Goal: Transaction & Acquisition: Download file/media

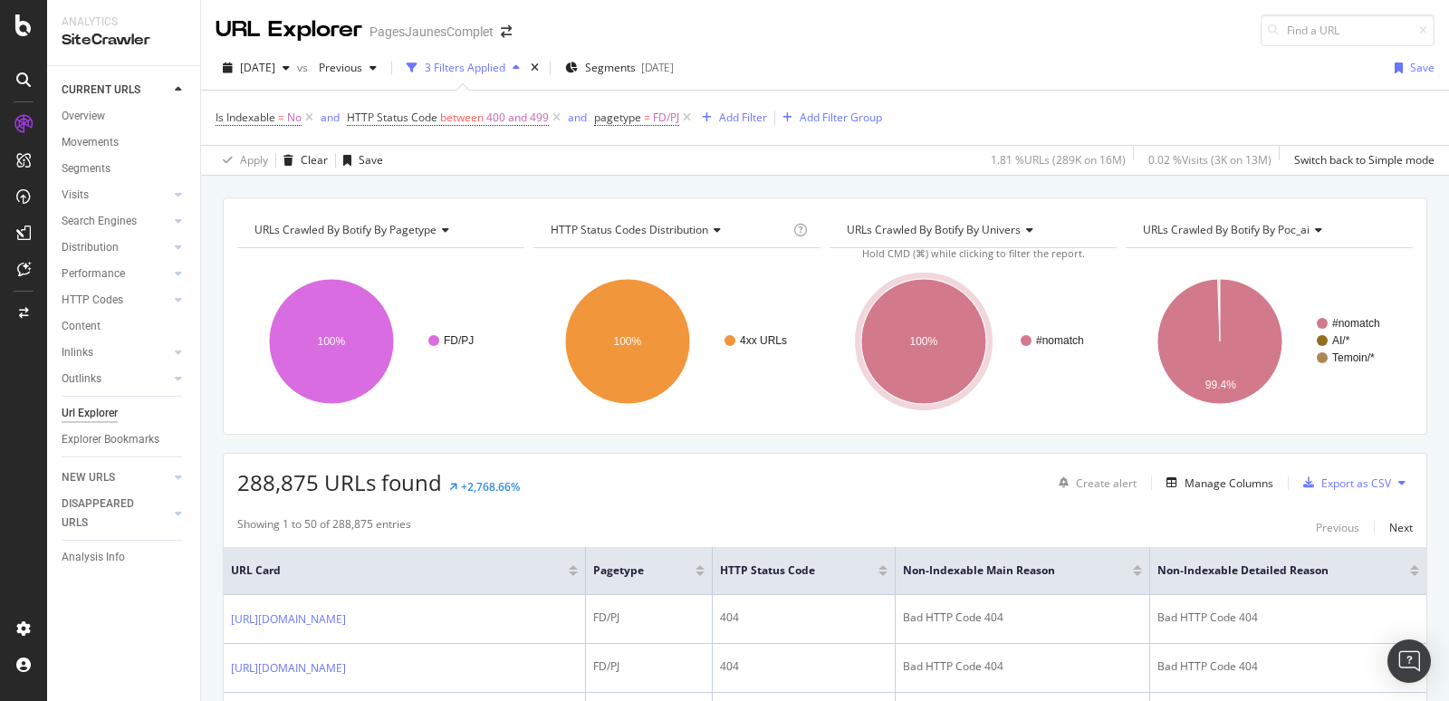
scroll to position [263, 0]
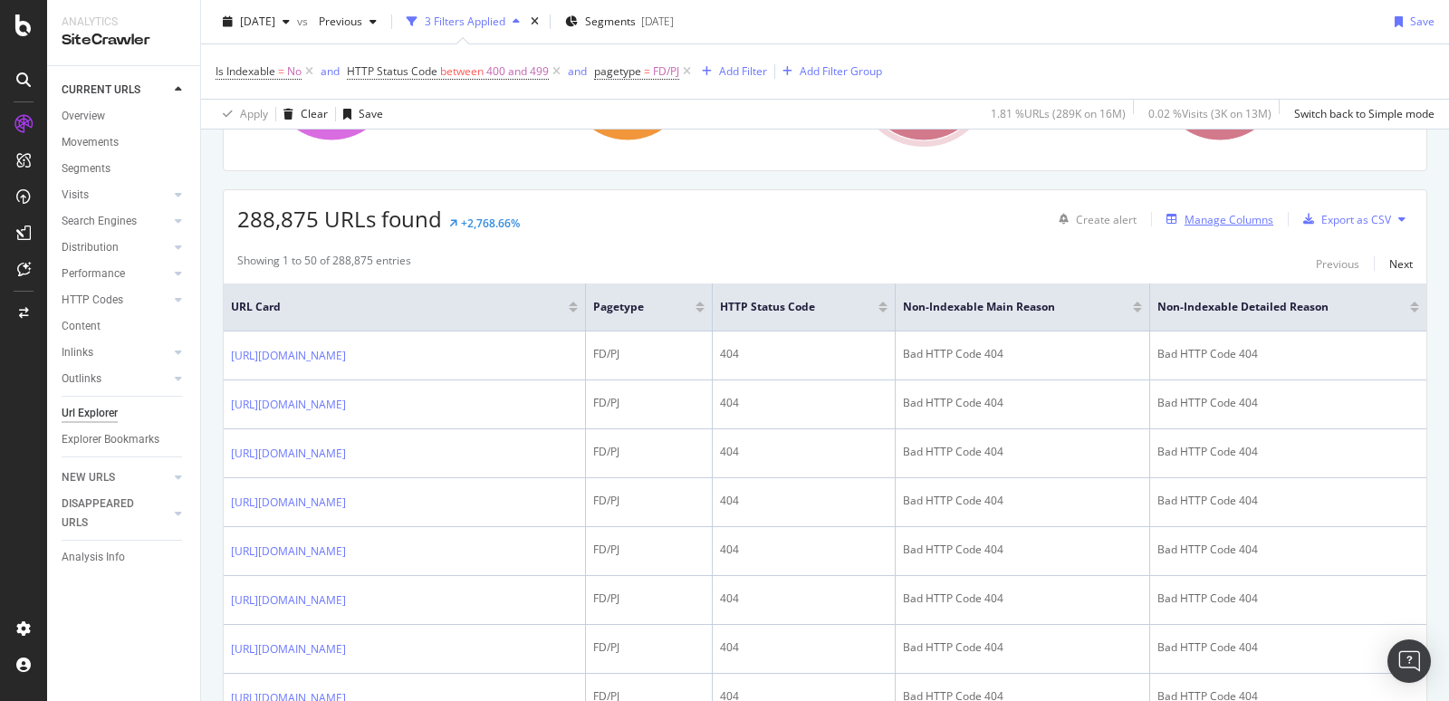
click at [1240, 215] on div "Manage Columns" at bounding box center [1228, 219] width 89 height 15
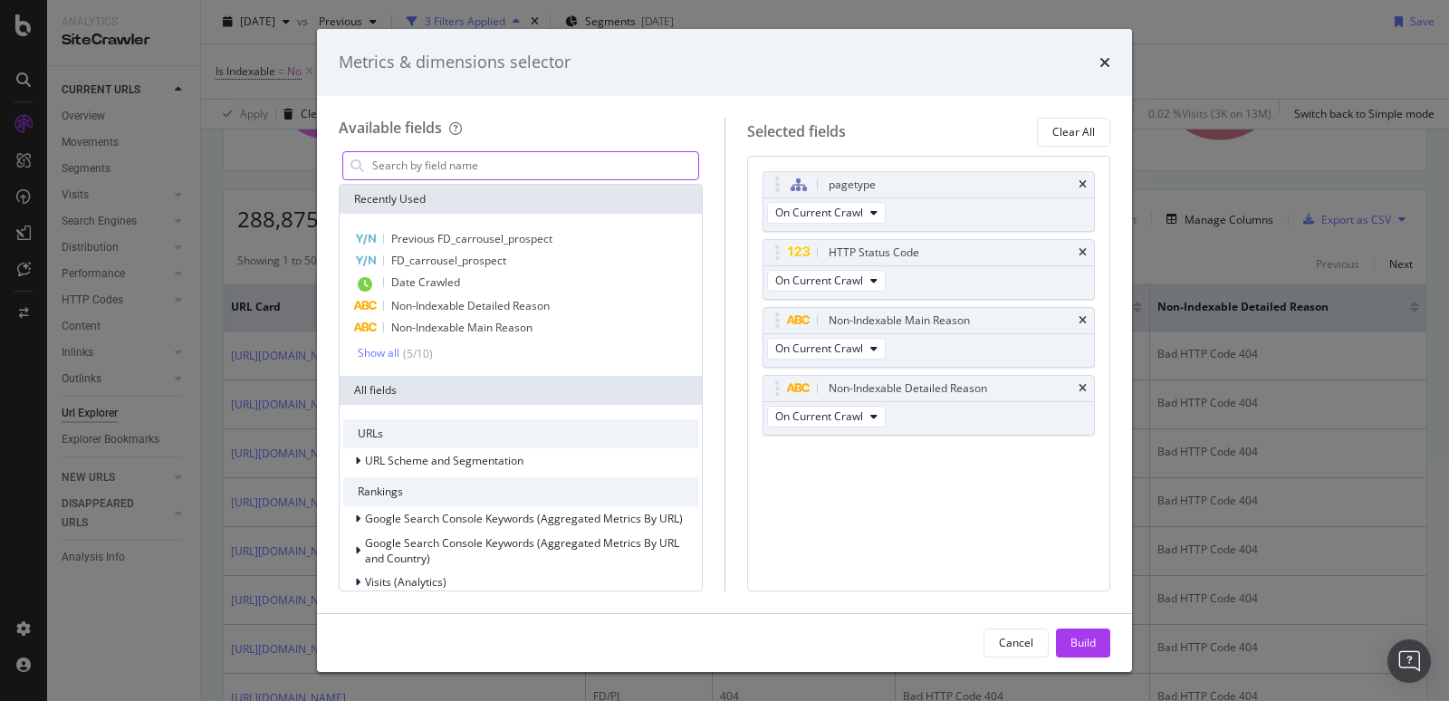
click at [397, 158] on input "modal" at bounding box center [534, 165] width 328 height 27
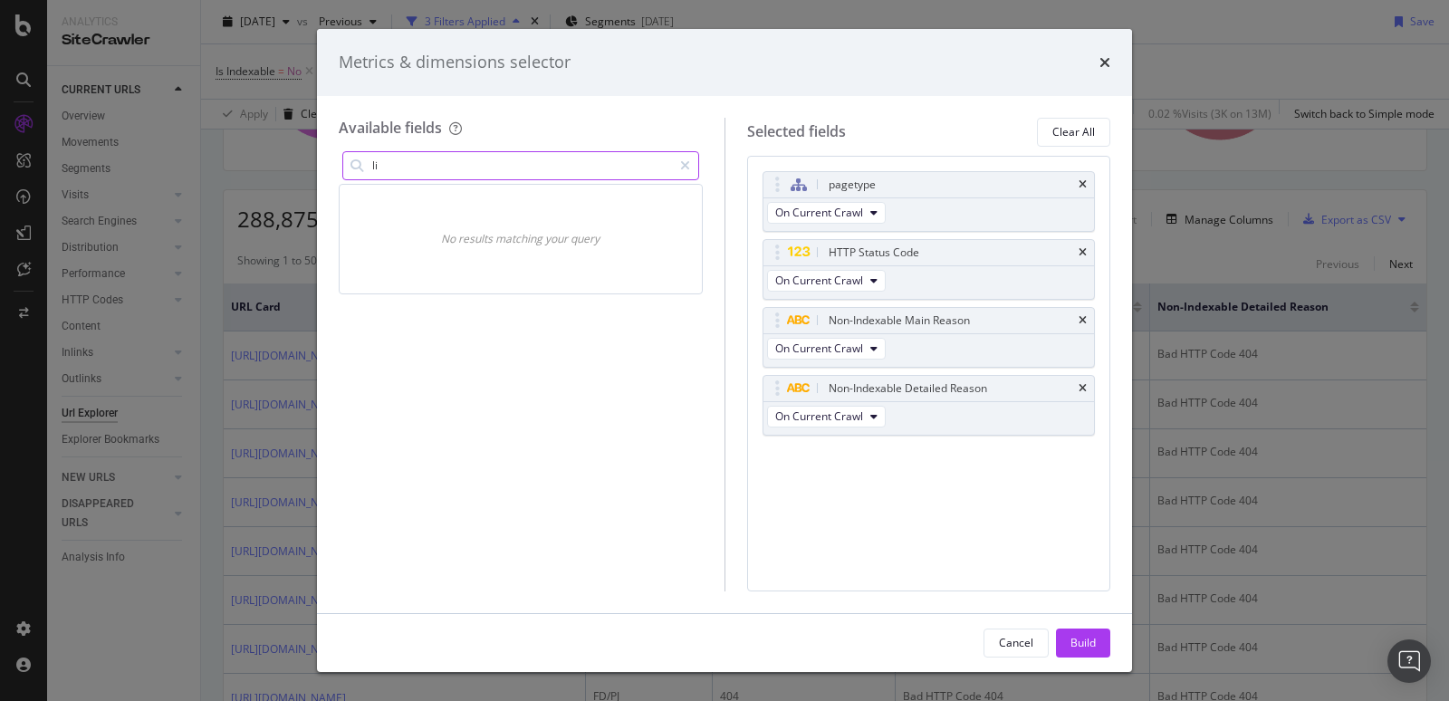
type input "l"
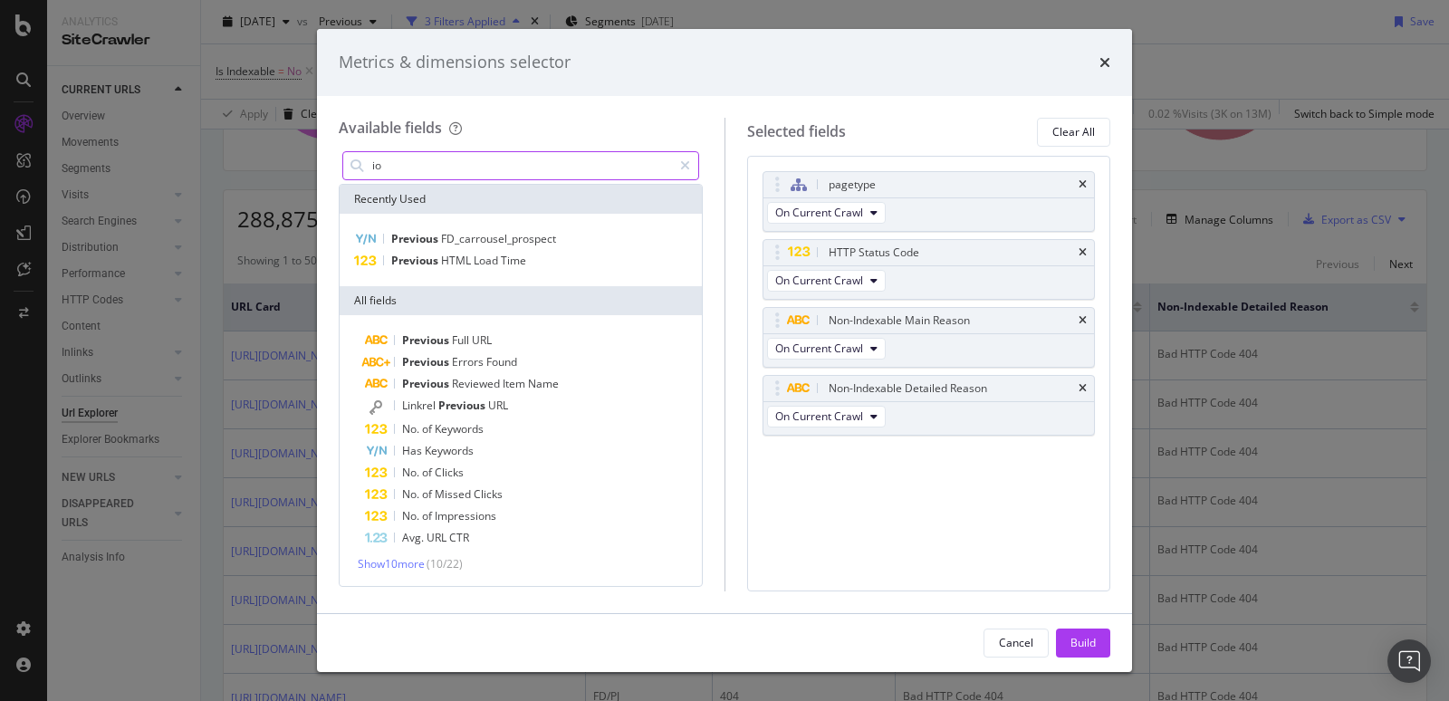
type input "i"
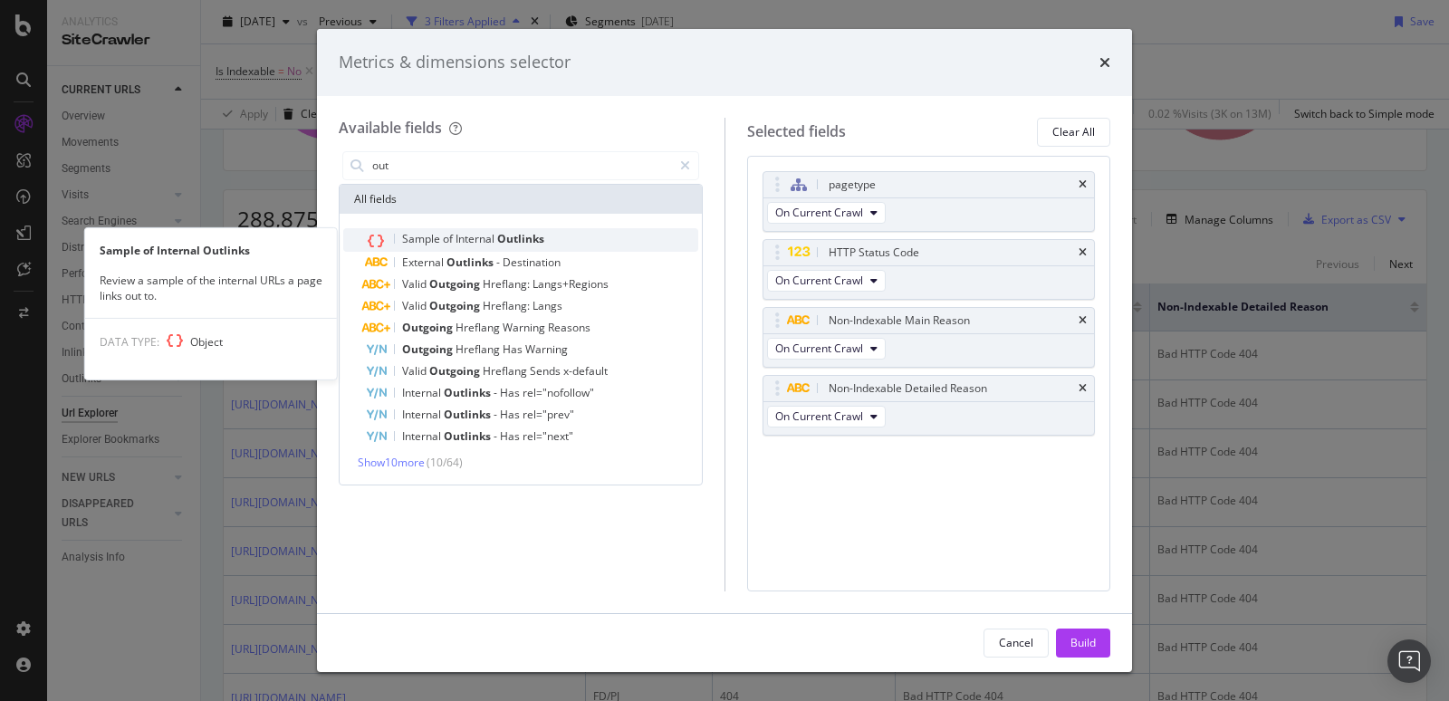
type input "out"
click at [455, 236] on span "Internal" at bounding box center [476, 238] width 42 height 15
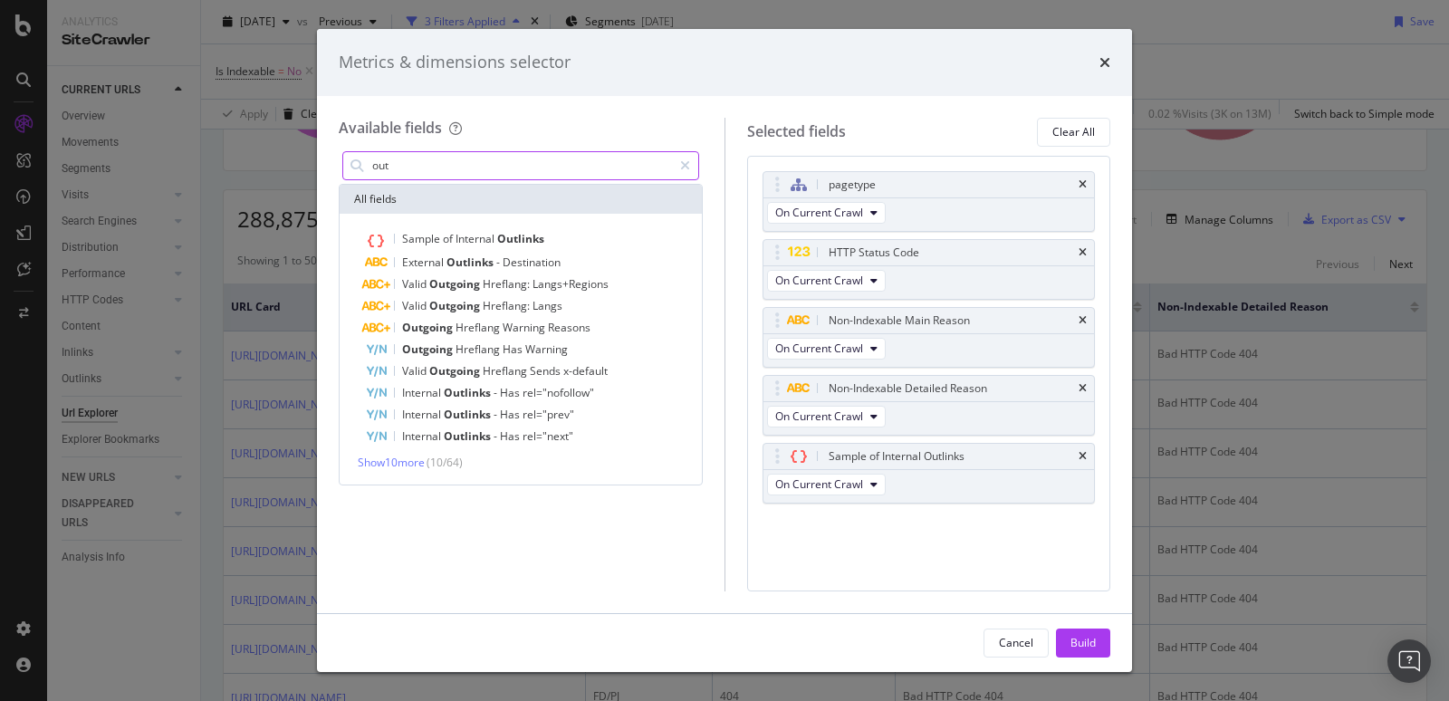
click at [402, 159] on input "out" at bounding box center [520, 165] width 301 height 27
click at [1092, 639] on div "Build" at bounding box center [1082, 642] width 25 height 15
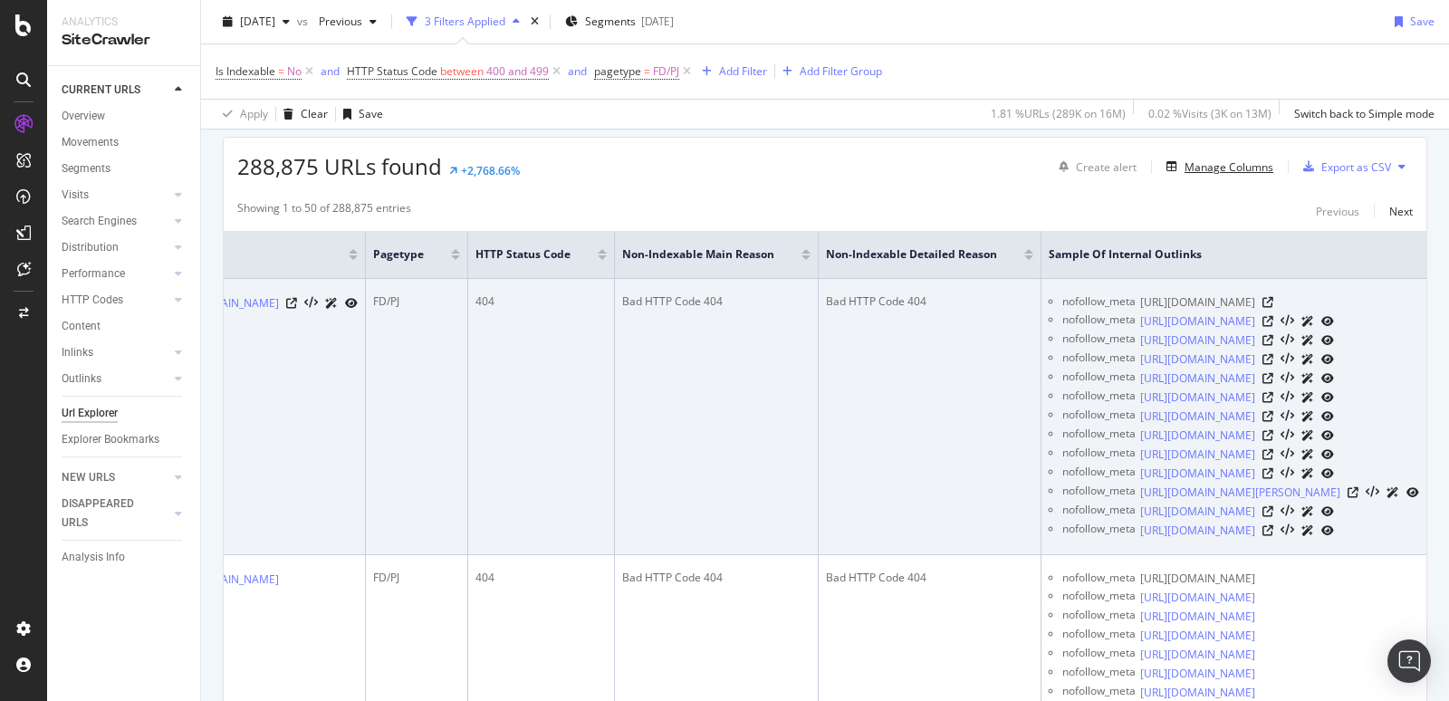
scroll to position [0, 234]
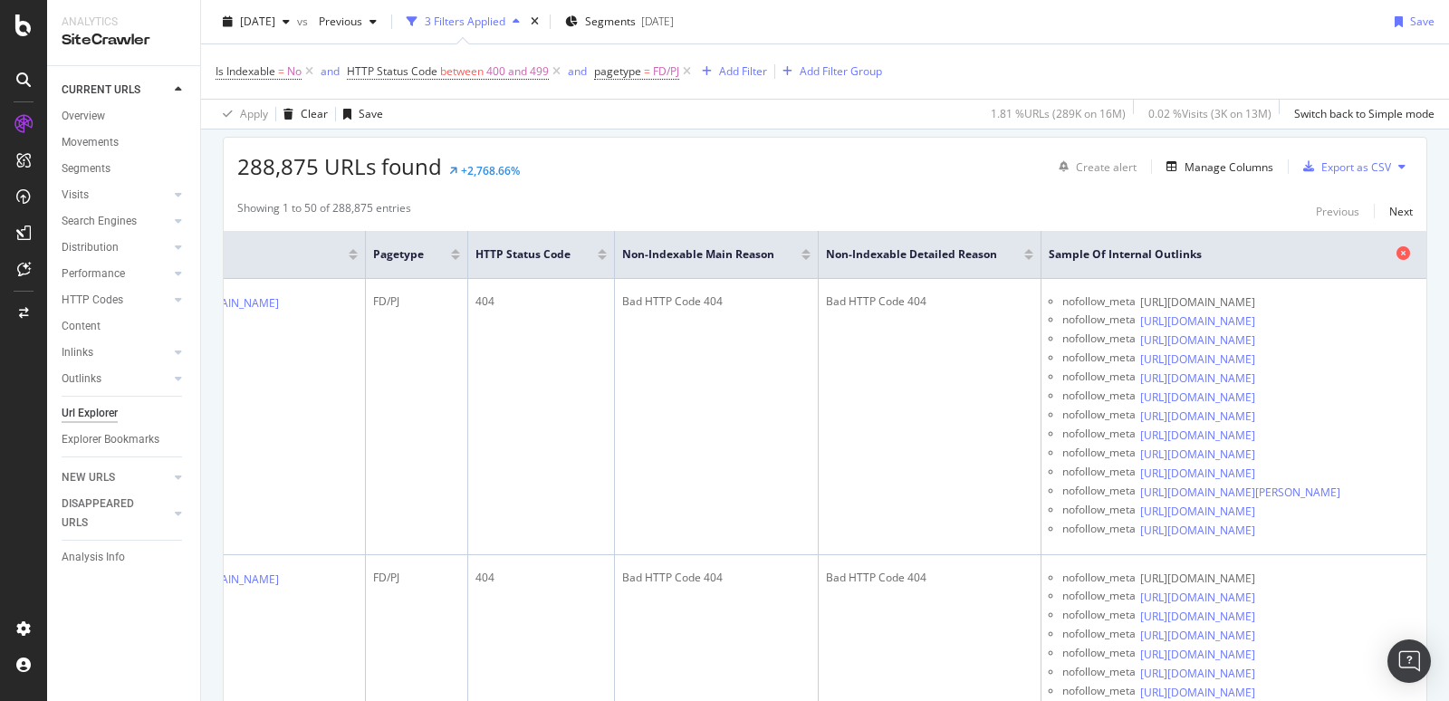
click at [1404, 251] on icon at bounding box center [1403, 253] width 14 height 14
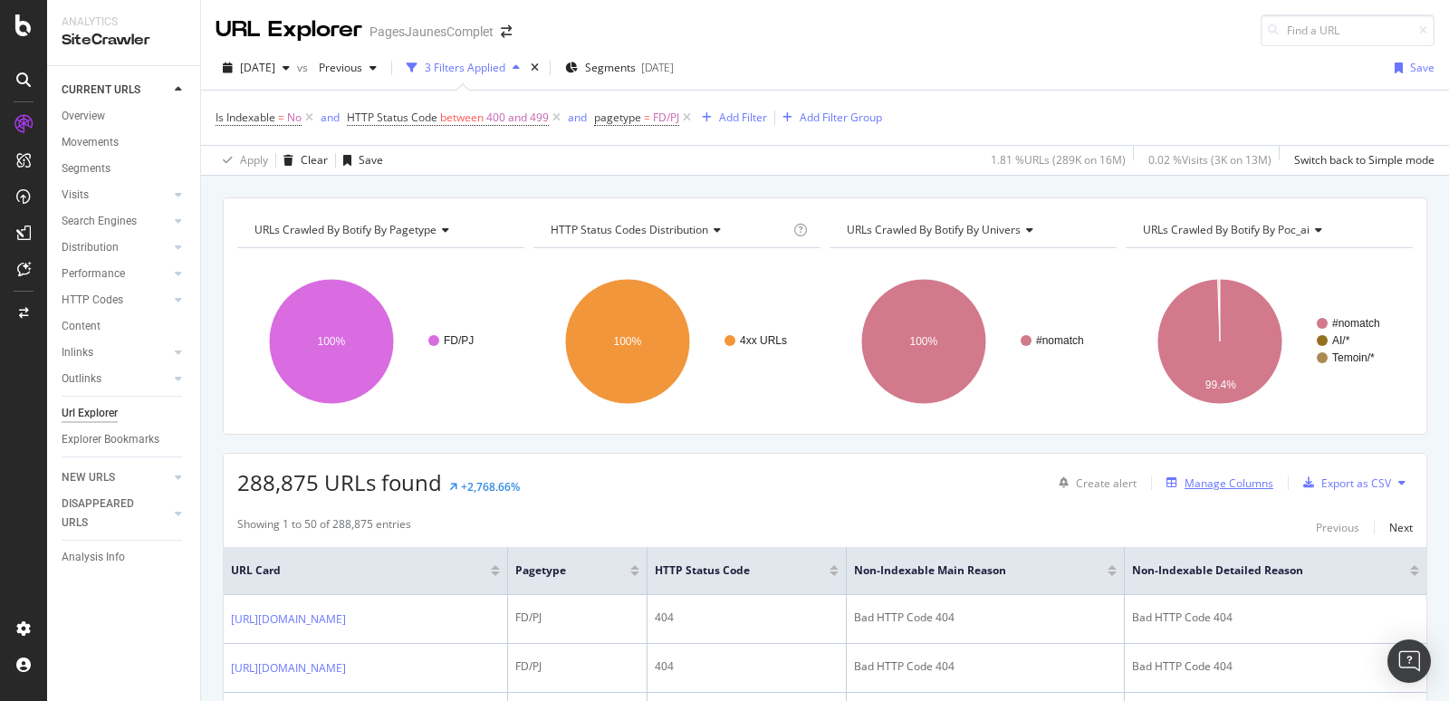
click at [1229, 477] on div "Manage Columns" at bounding box center [1228, 482] width 89 height 15
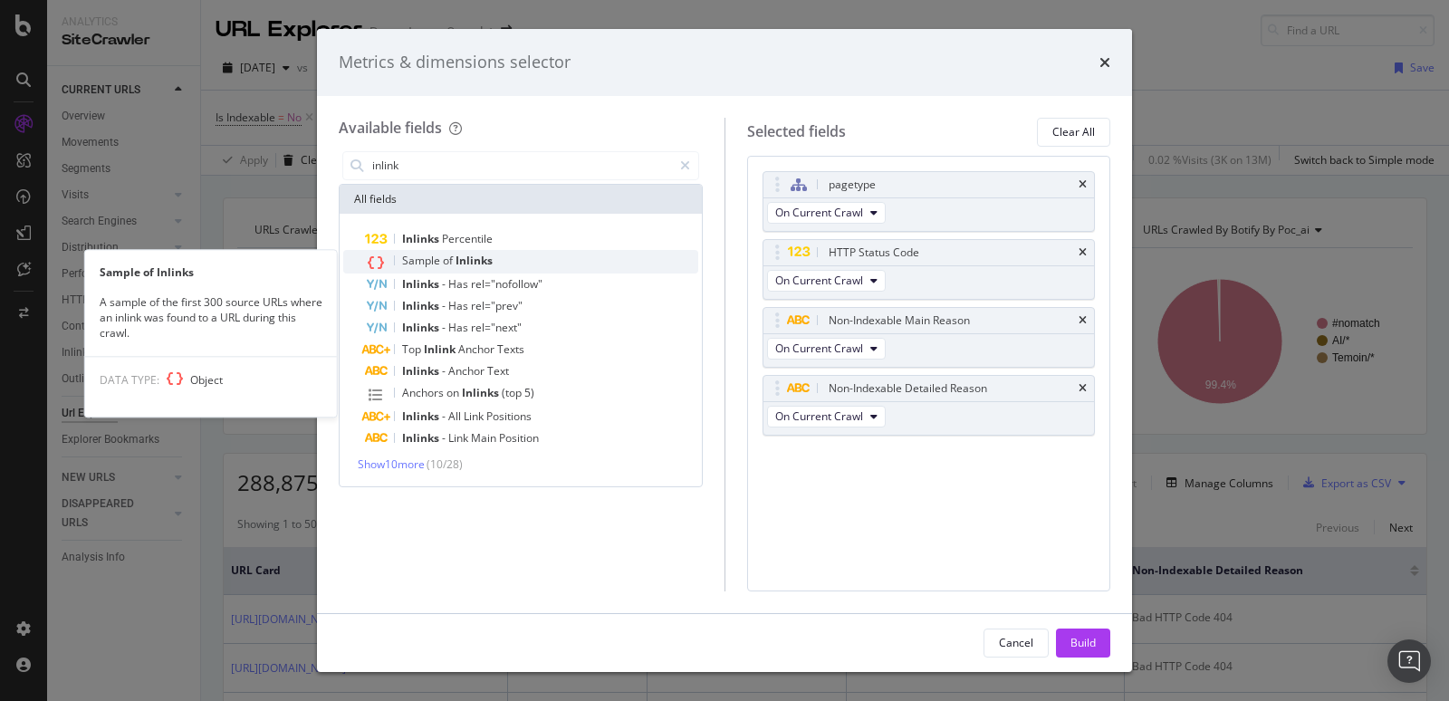
type input "inlink"
click at [427, 256] on span "Sample" at bounding box center [422, 260] width 41 height 15
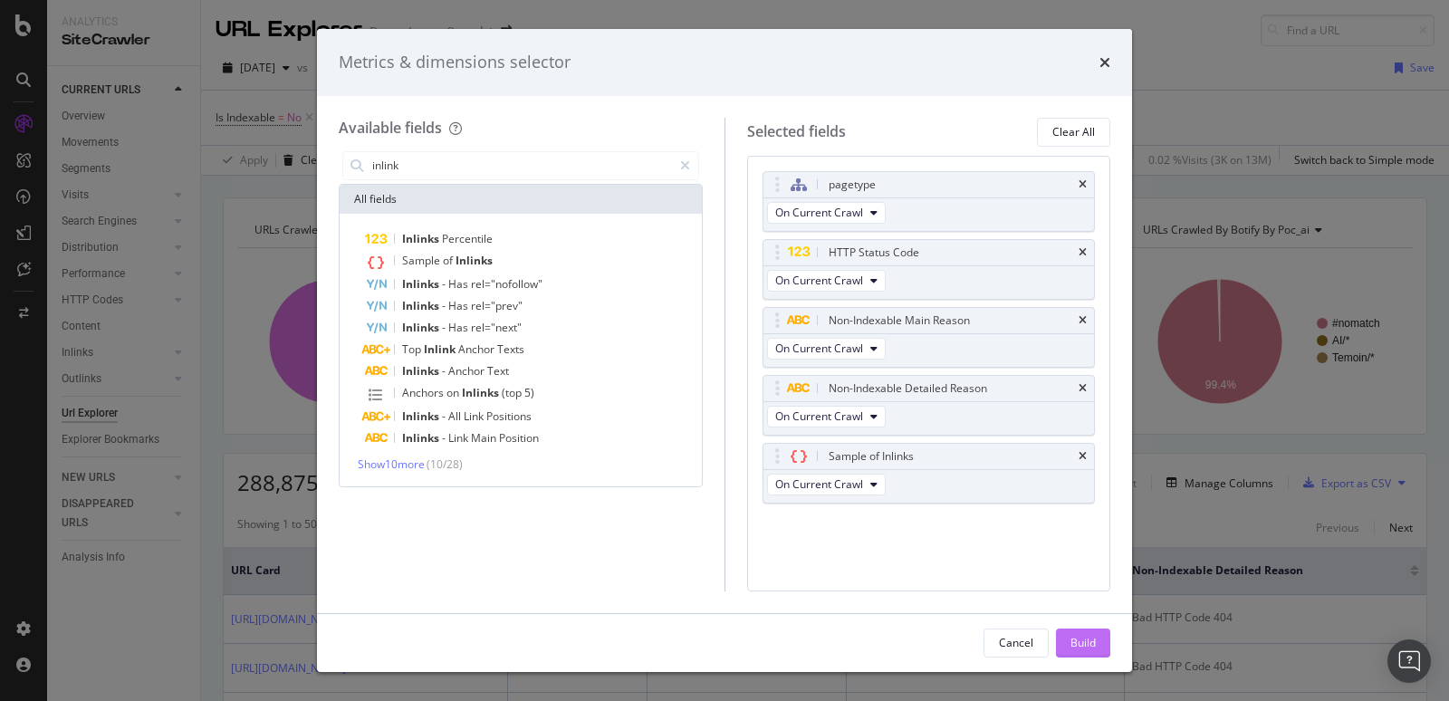
click at [1093, 654] on div "Build" at bounding box center [1082, 642] width 25 height 27
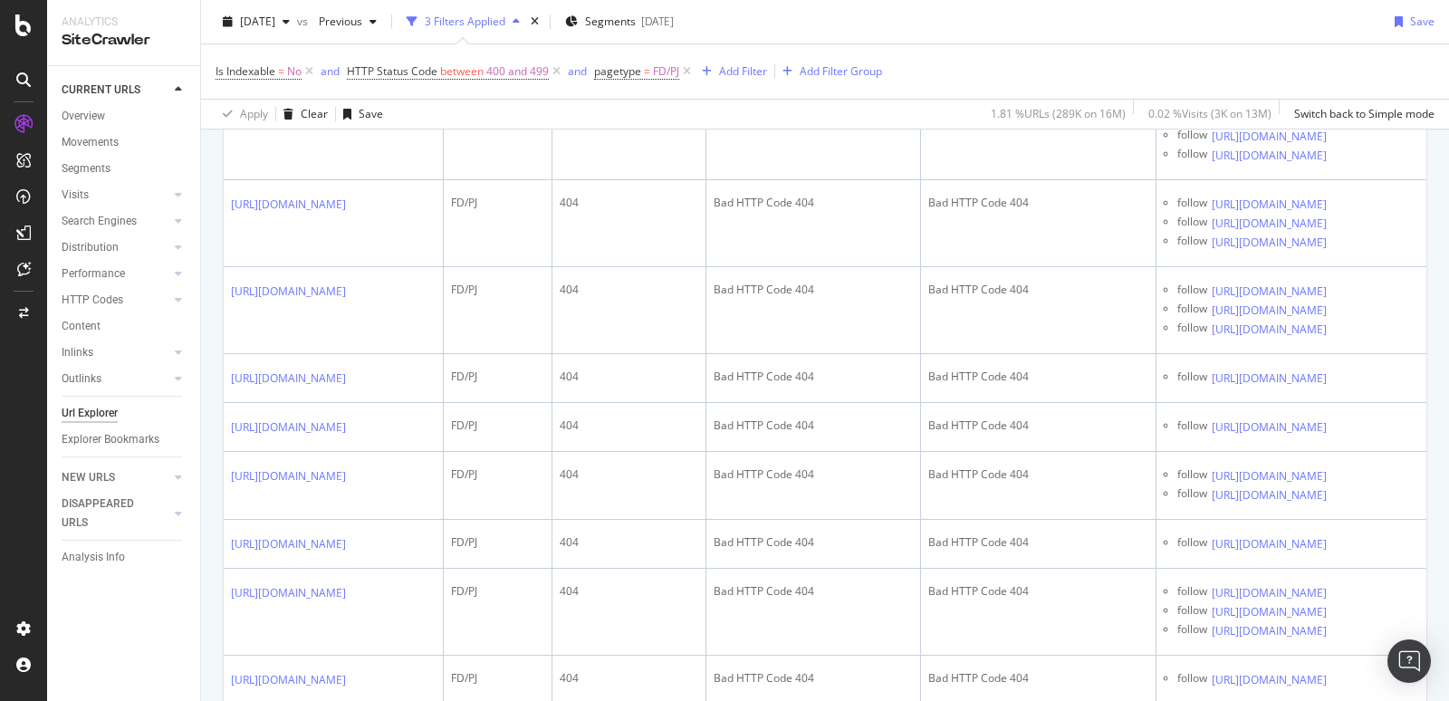
scroll to position [919, 0]
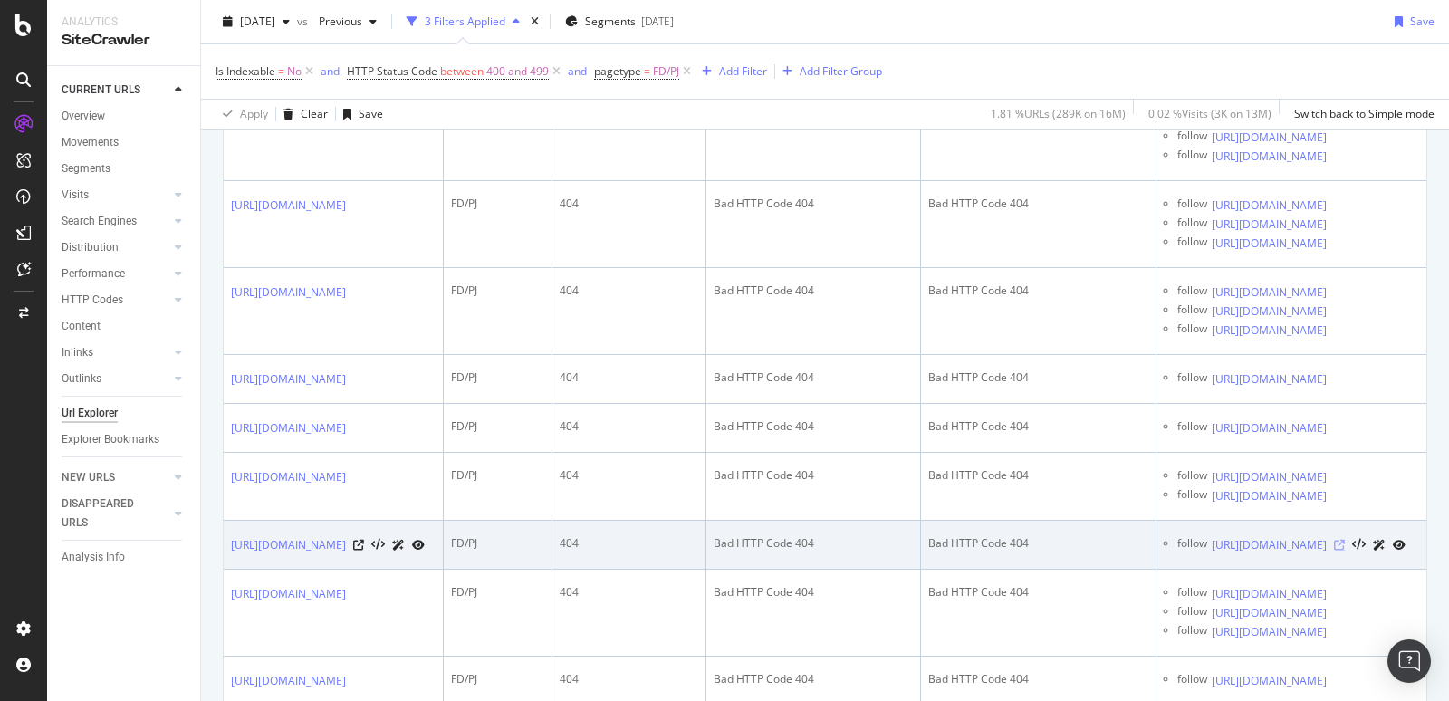
click at [1334, 550] on icon at bounding box center [1339, 545] width 11 height 11
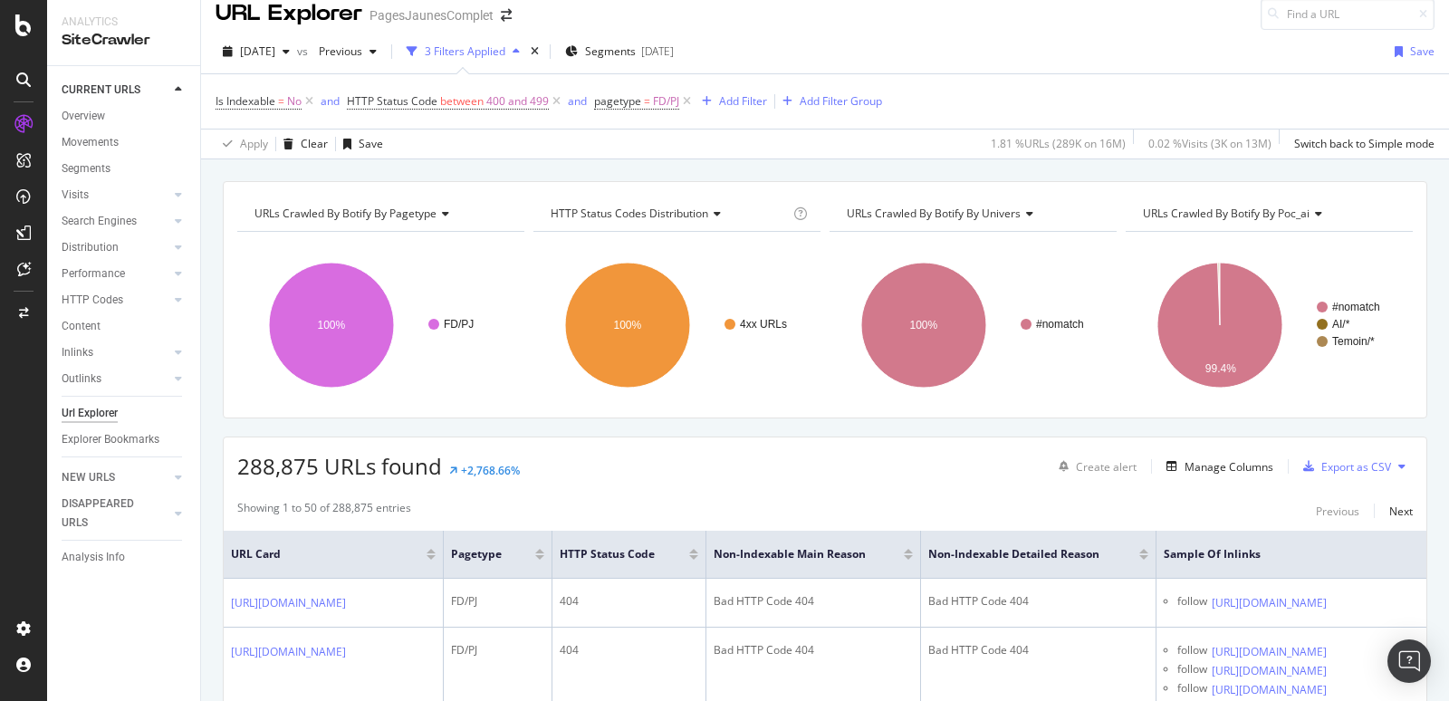
scroll to position [0, 0]
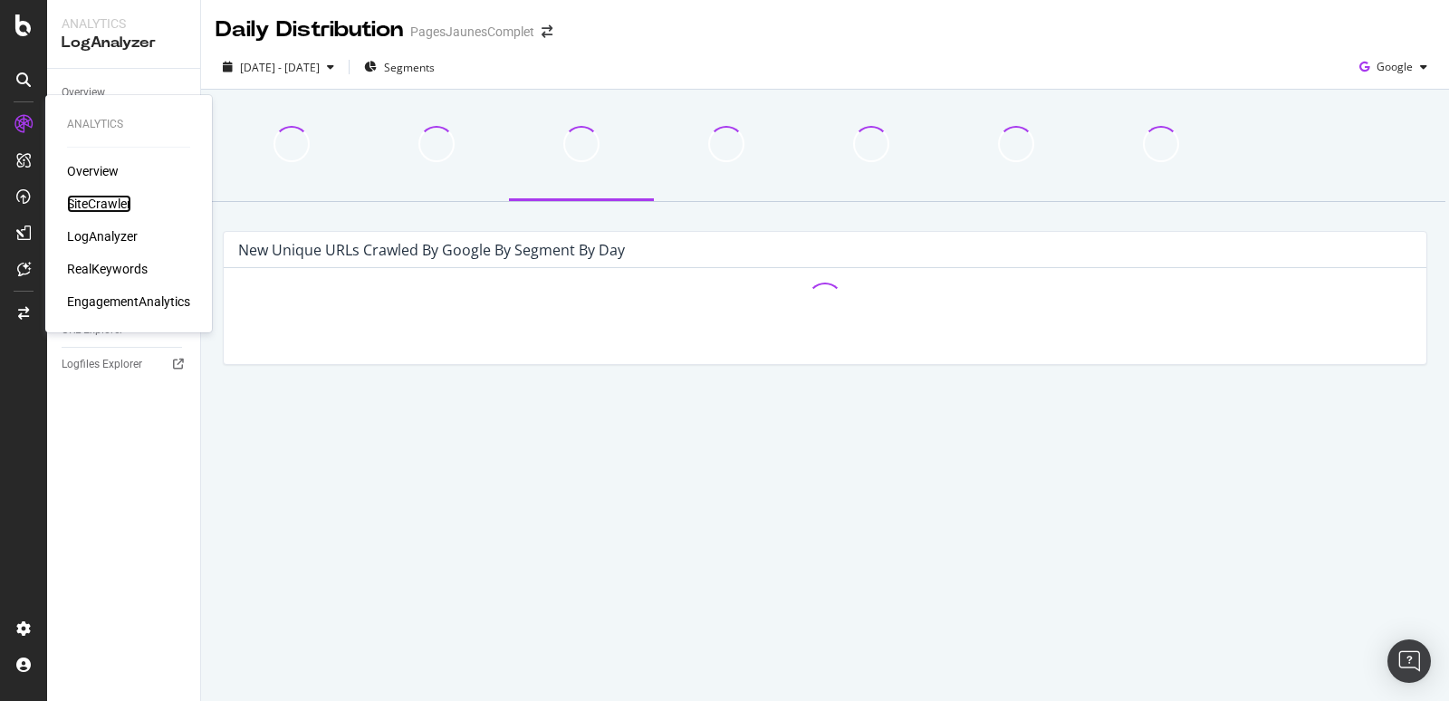
click at [88, 201] on div "SiteCrawler" at bounding box center [99, 204] width 64 height 18
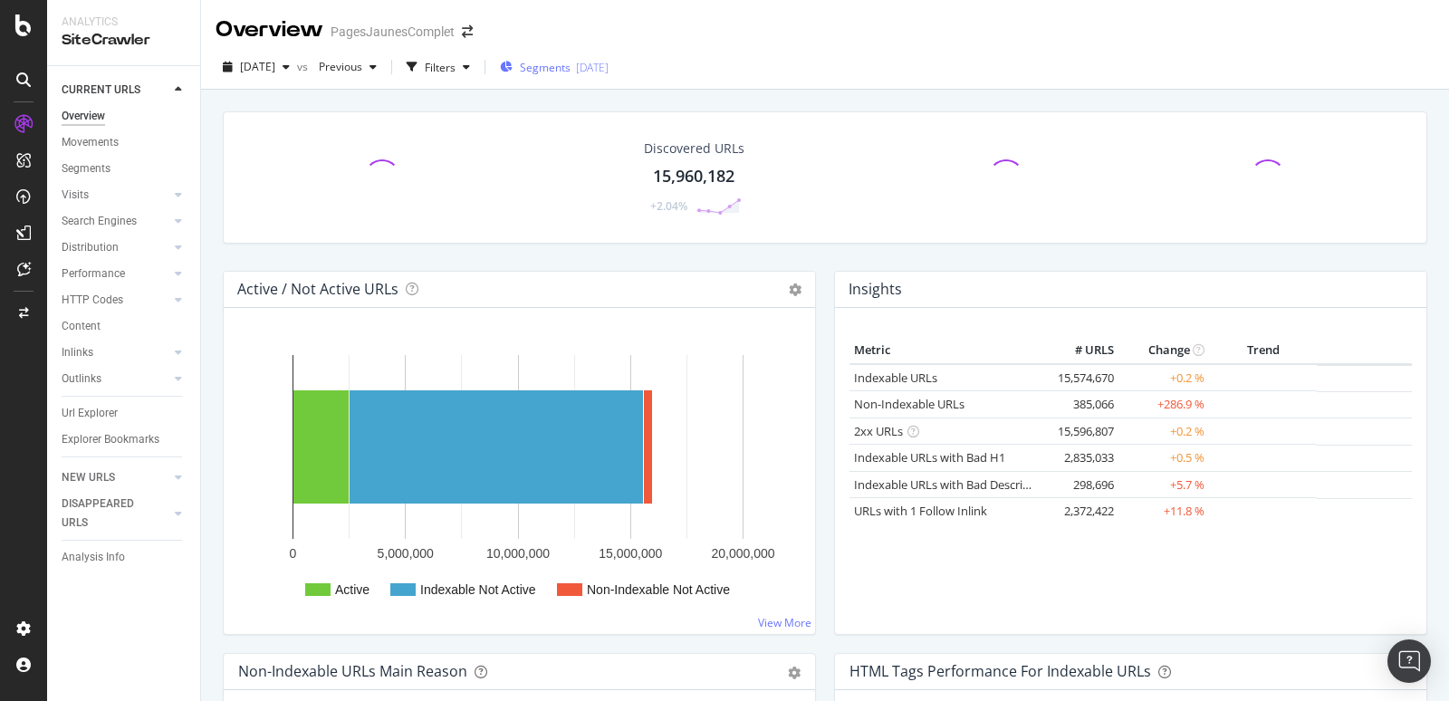
click at [608, 71] on div "[DATE]" at bounding box center [592, 67] width 33 height 15
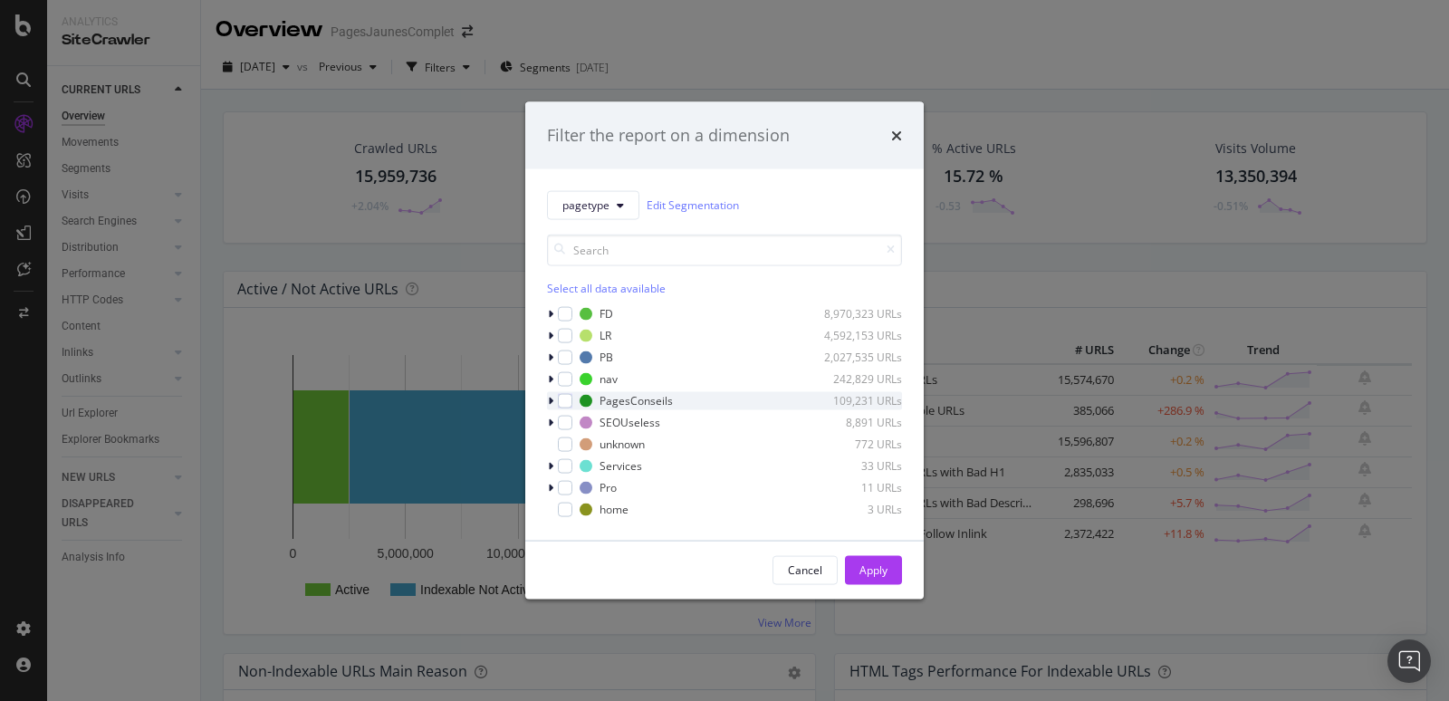
click at [553, 404] on div "modal" at bounding box center [552, 400] width 11 height 18
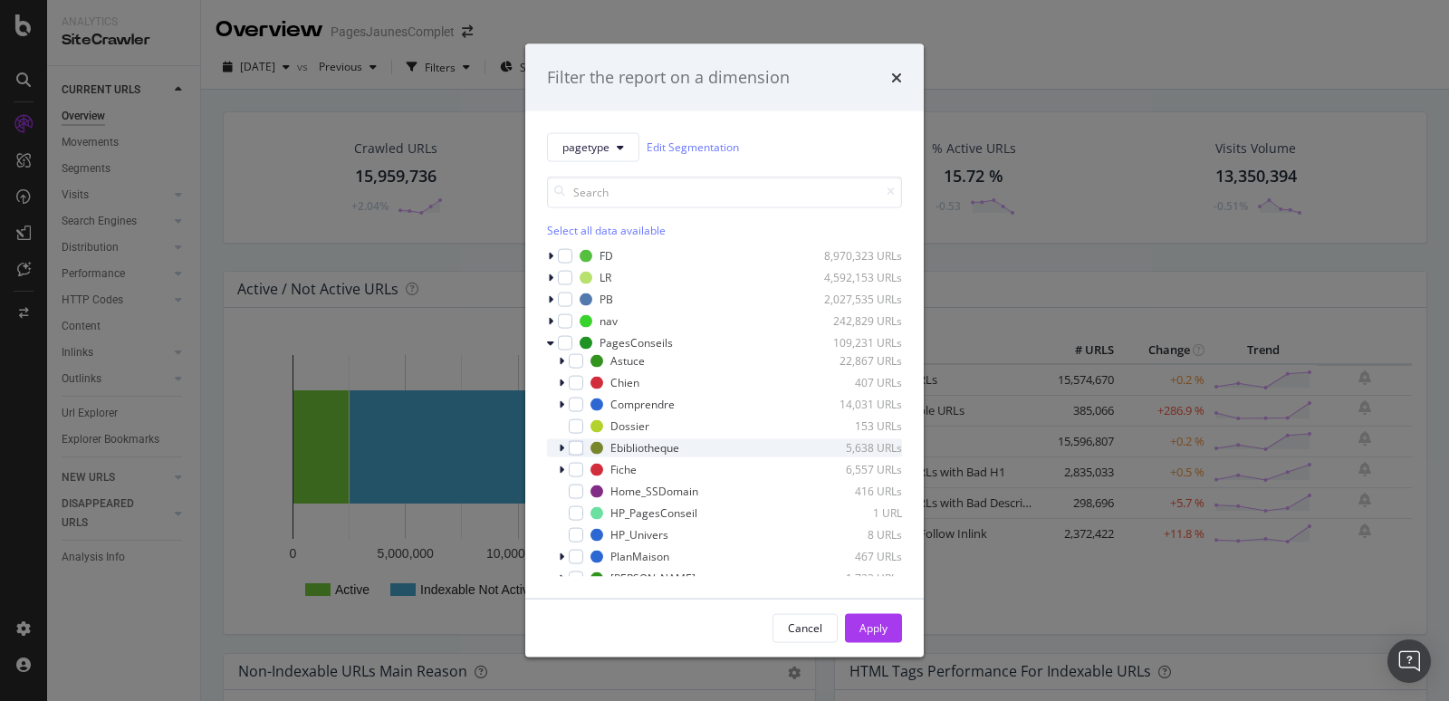
scroll to position [53, 0]
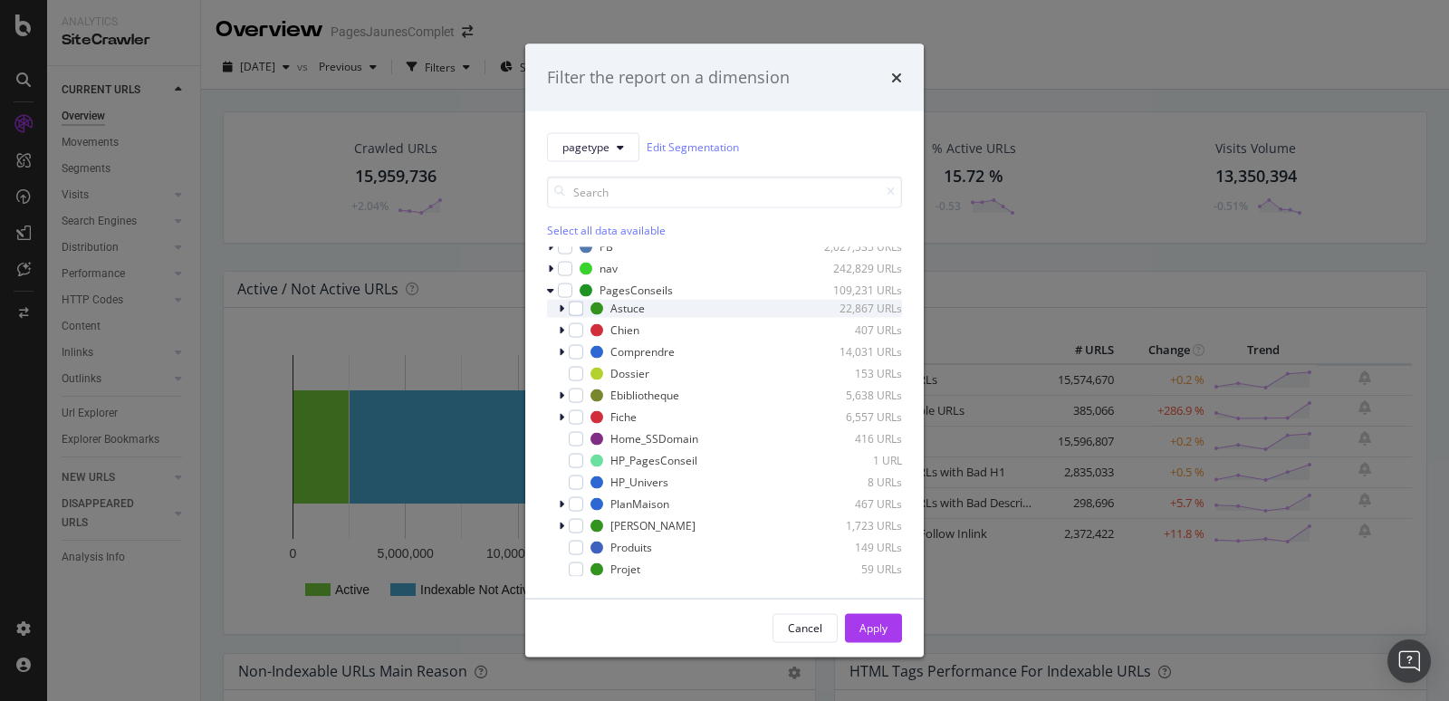
click at [562, 307] on icon "modal" at bounding box center [561, 307] width 5 height 11
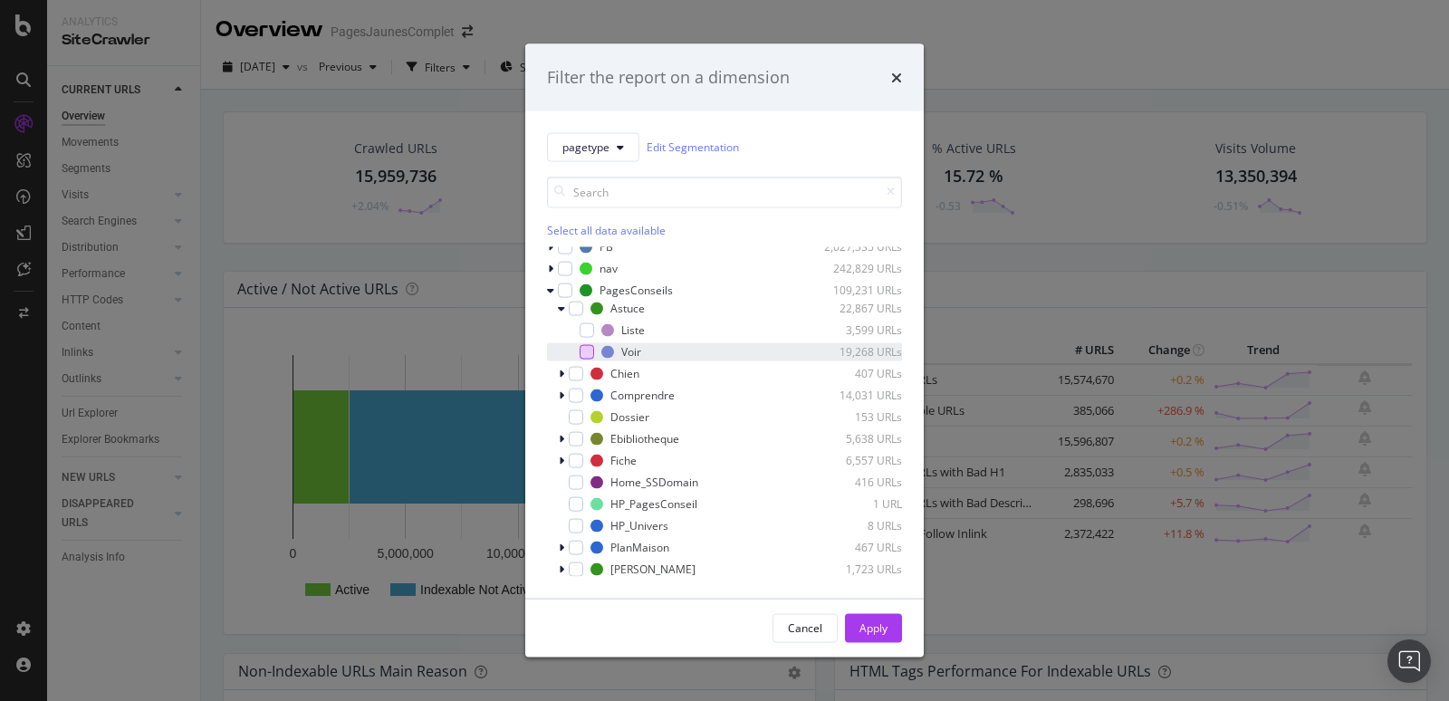
click at [585, 350] on div "modal" at bounding box center [586, 351] width 14 height 14
click at [564, 397] on div "modal" at bounding box center [563, 395] width 11 height 18
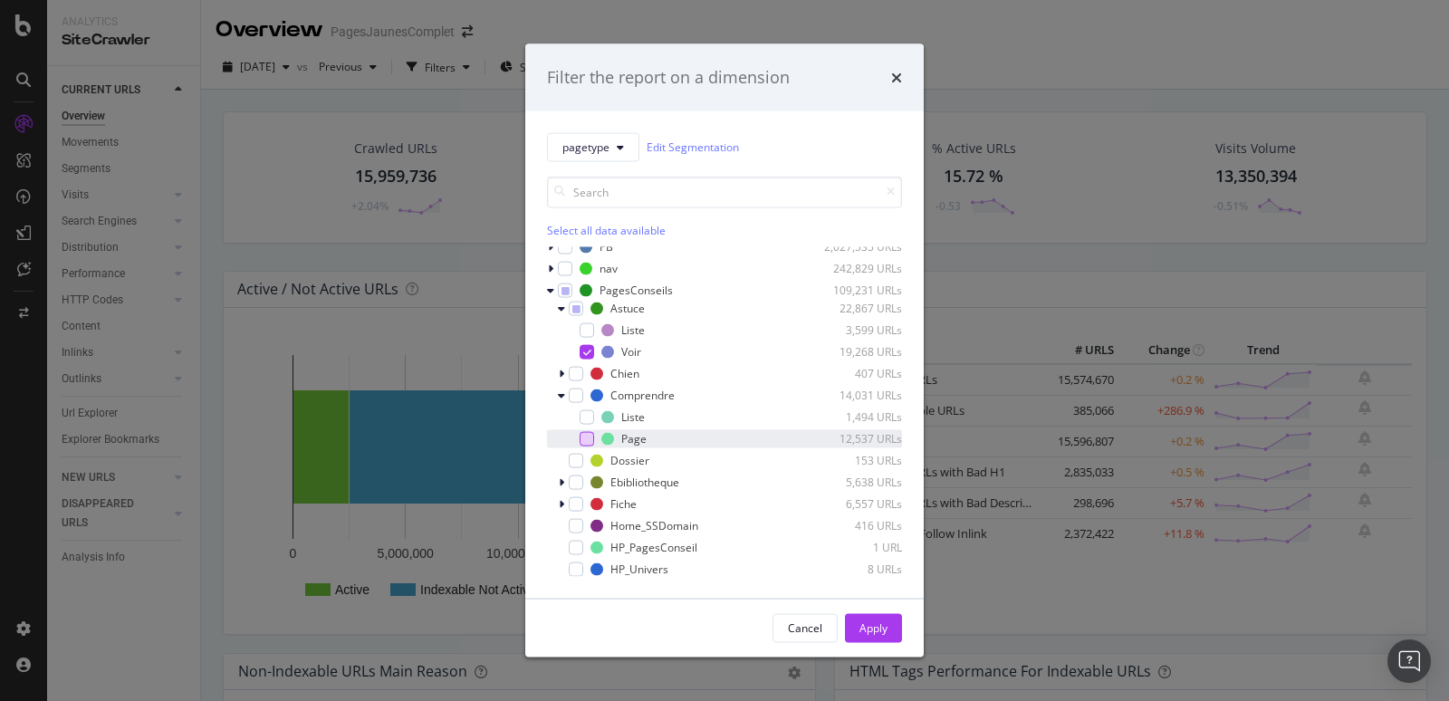
click at [589, 432] on div "modal" at bounding box center [586, 438] width 14 height 14
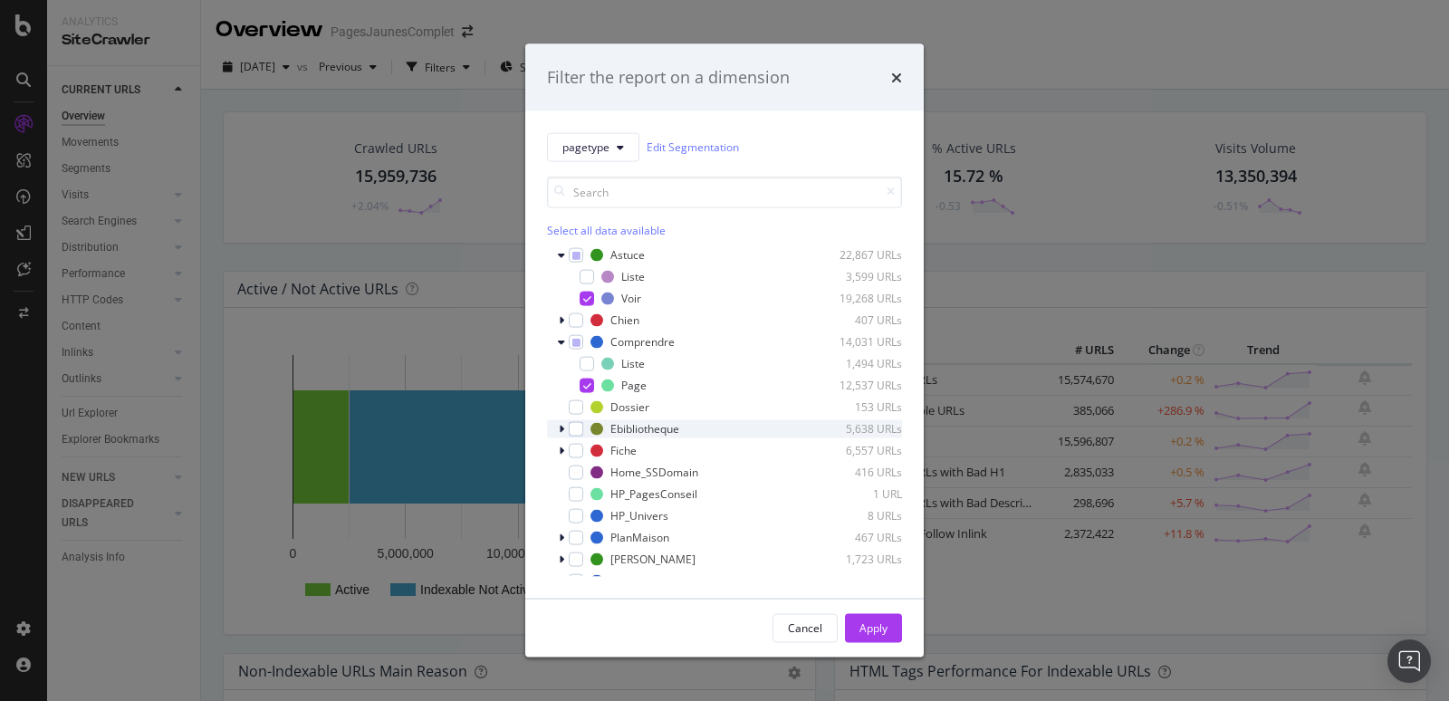
scroll to position [130, 0]
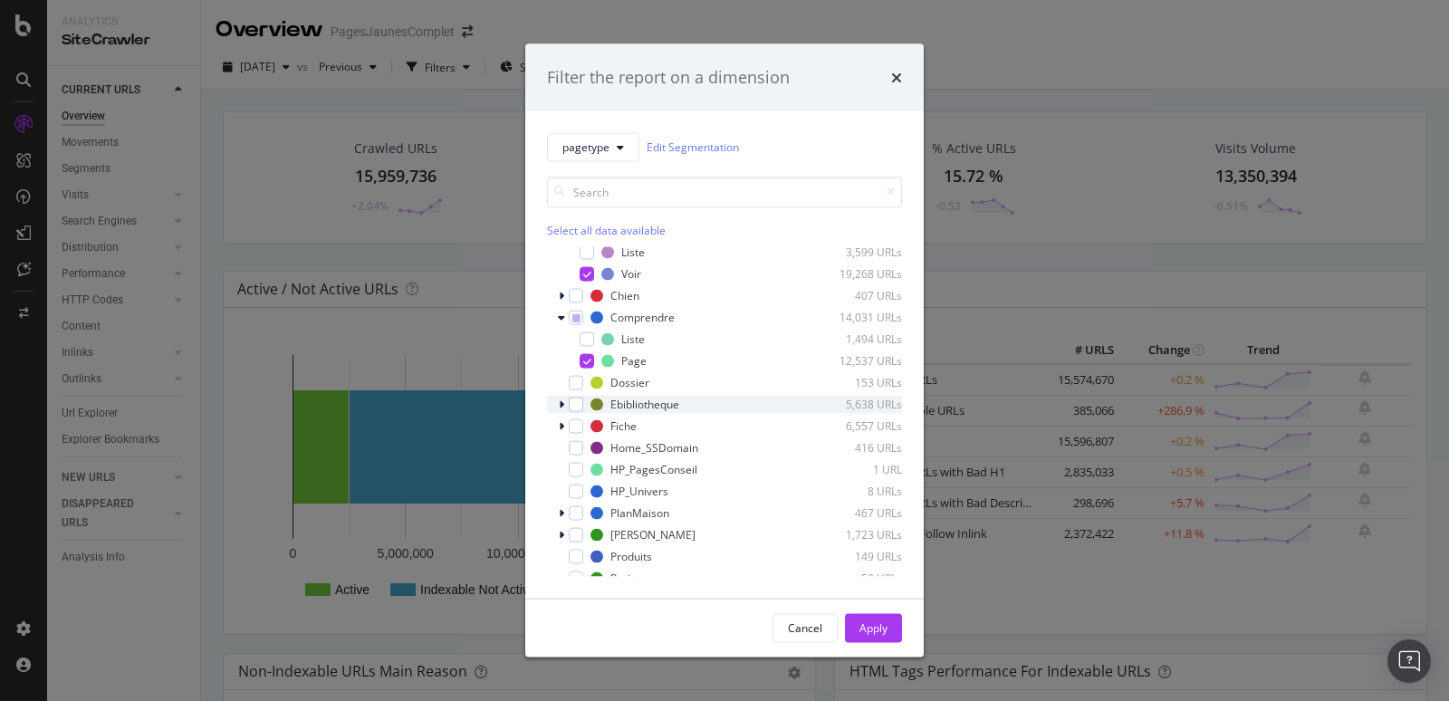
click at [562, 403] on icon "modal" at bounding box center [561, 403] width 5 height 11
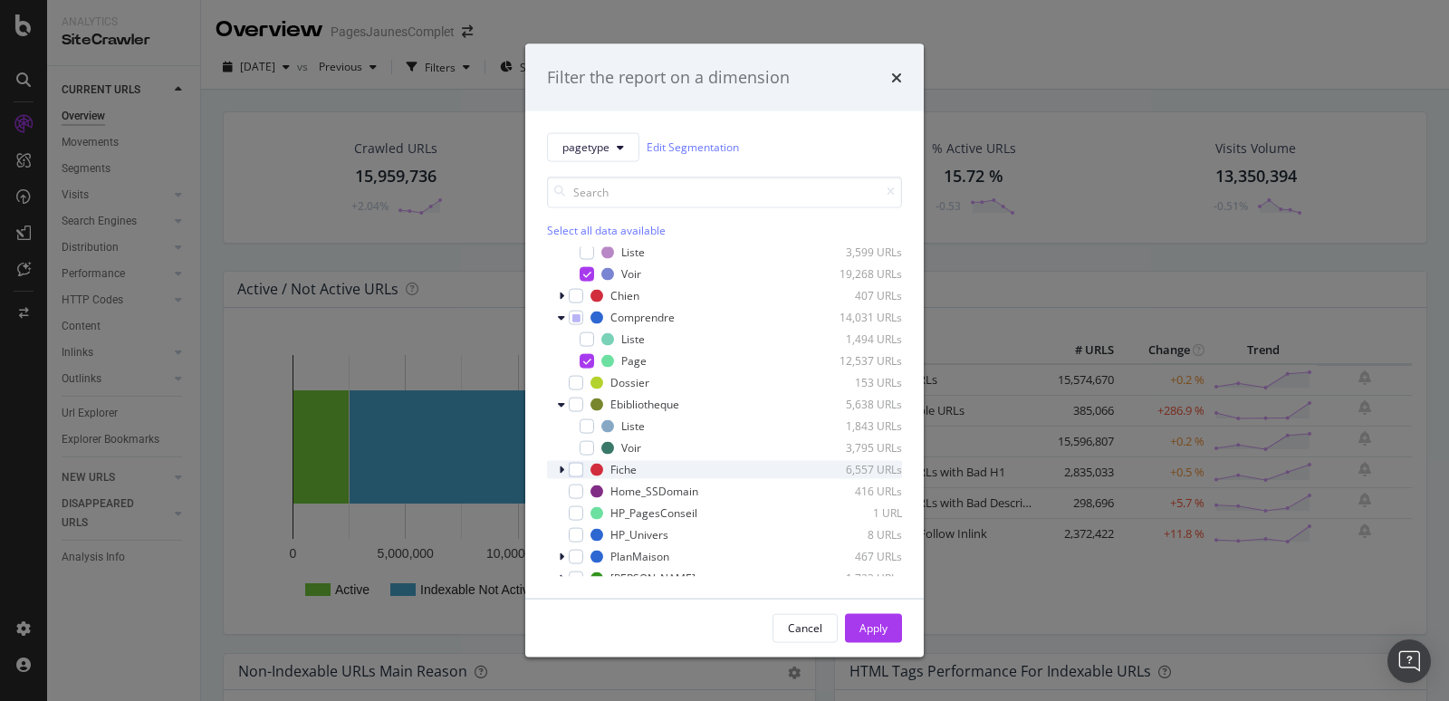
click at [562, 466] on icon "modal" at bounding box center [561, 469] width 5 height 11
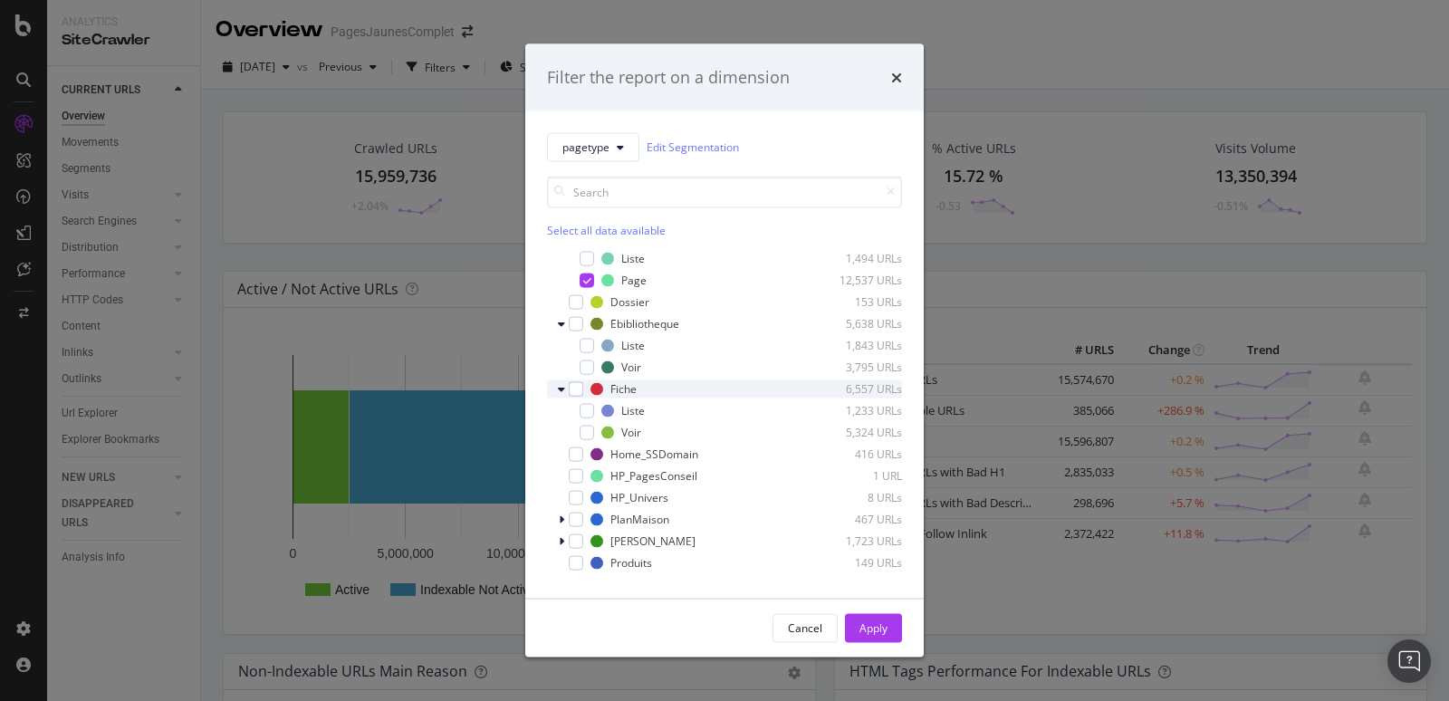
scroll to position [270, 0]
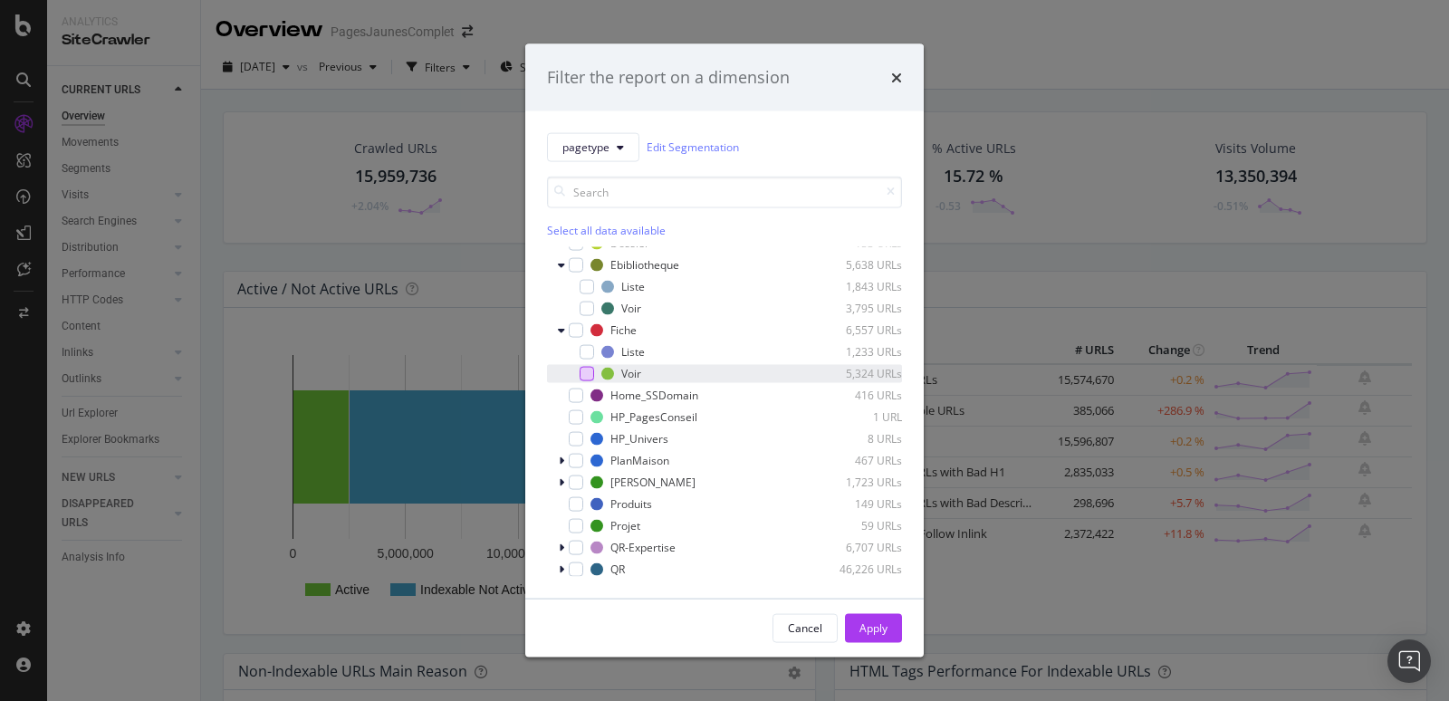
click at [589, 377] on div "modal" at bounding box center [586, 373] width 14 height 14
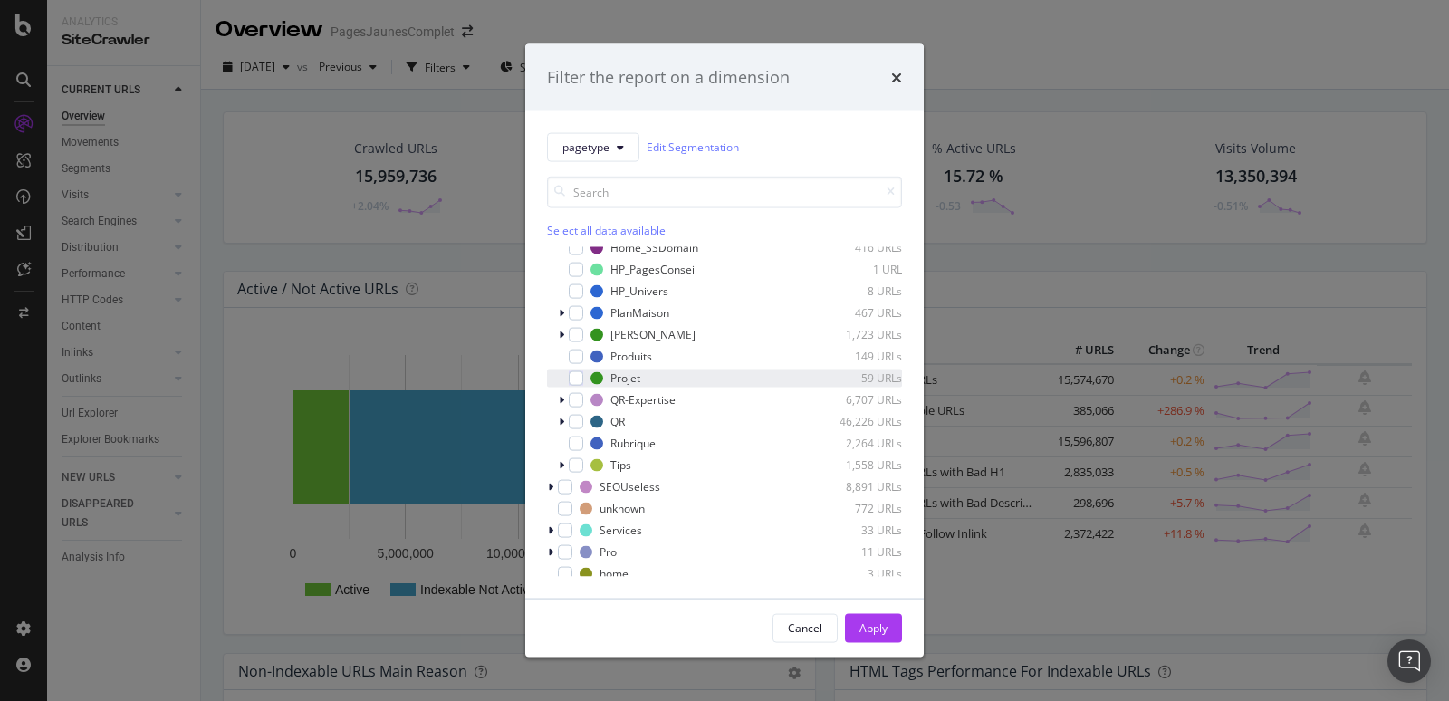
scroll to position [423, 0]
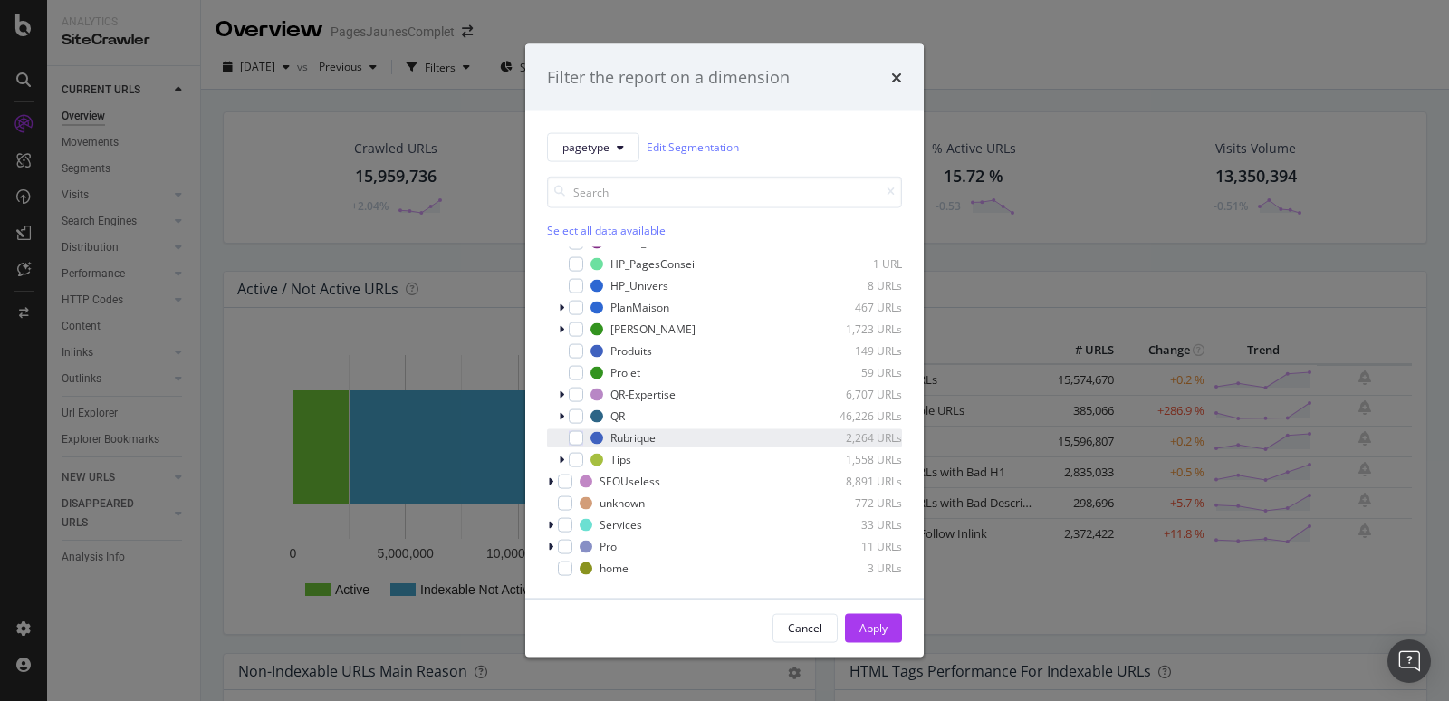
click at [566, 435] on div "modal" at bounding box center [563, 437] width 11 height 18
click at [560, 460] on icon "modal" at bounding box center [561, 459] width 5 height 11
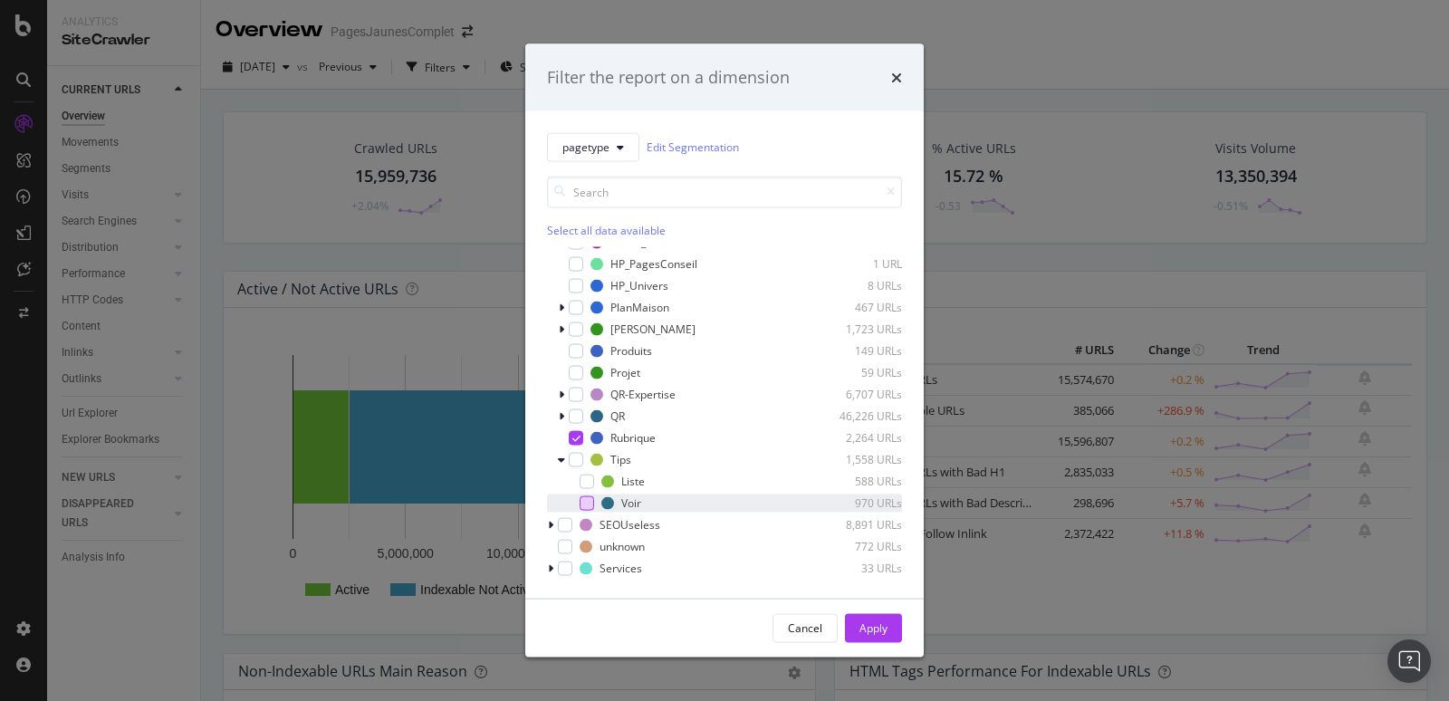
click at [588, 502] on div "modal" at bounding box center [586, 502] width 14 height 14
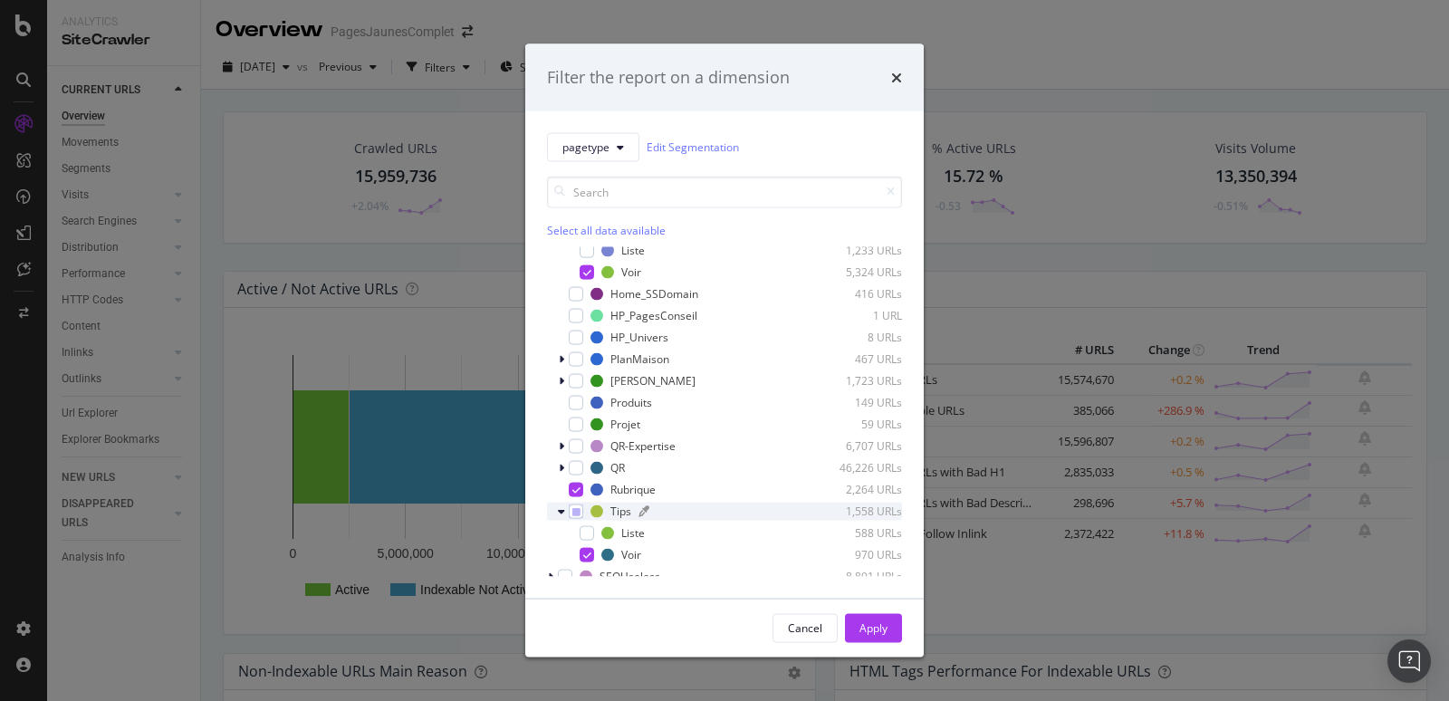
scroll to position [467, 0]
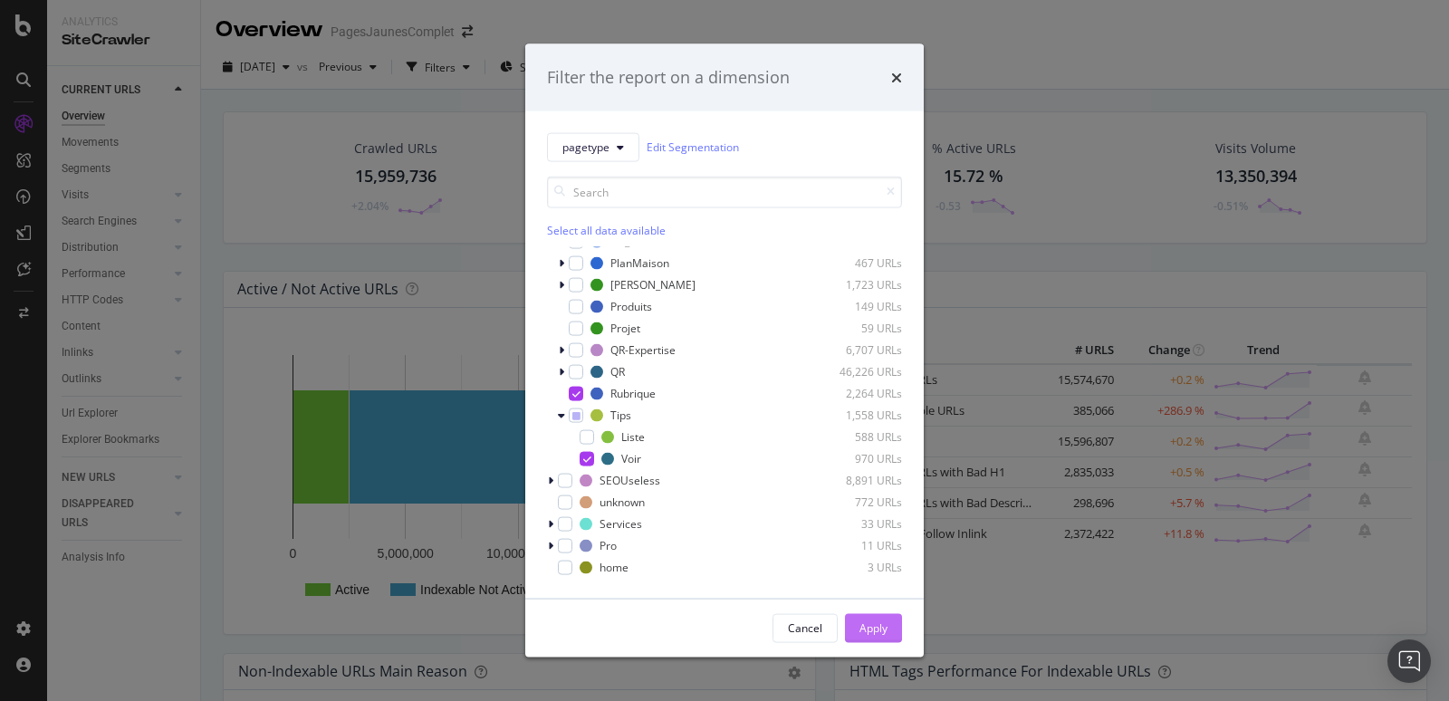
click at [868, 631] on div "Apply" at bounding box center [873, 627] width 28 height 15
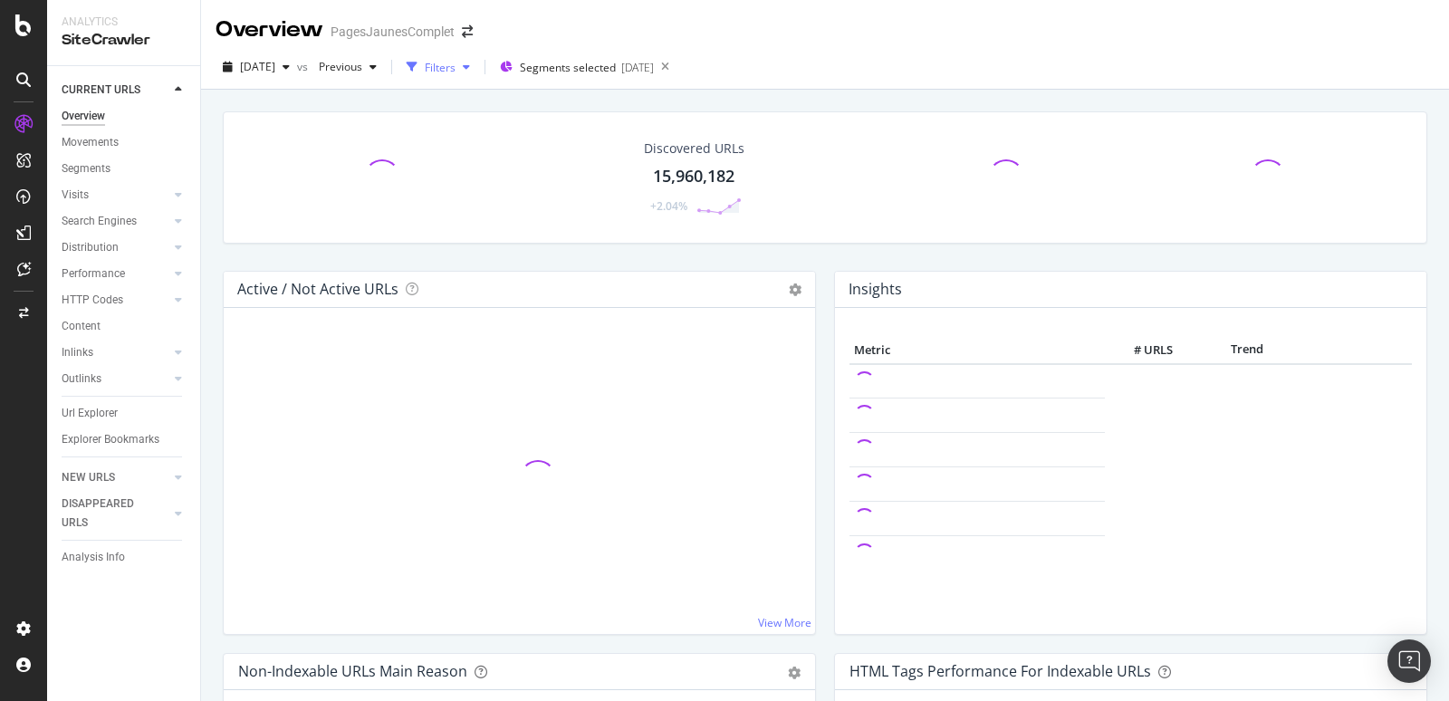
click at [455, 65] on div "Filters" at bounding box center [440, 67] width 31 height 15
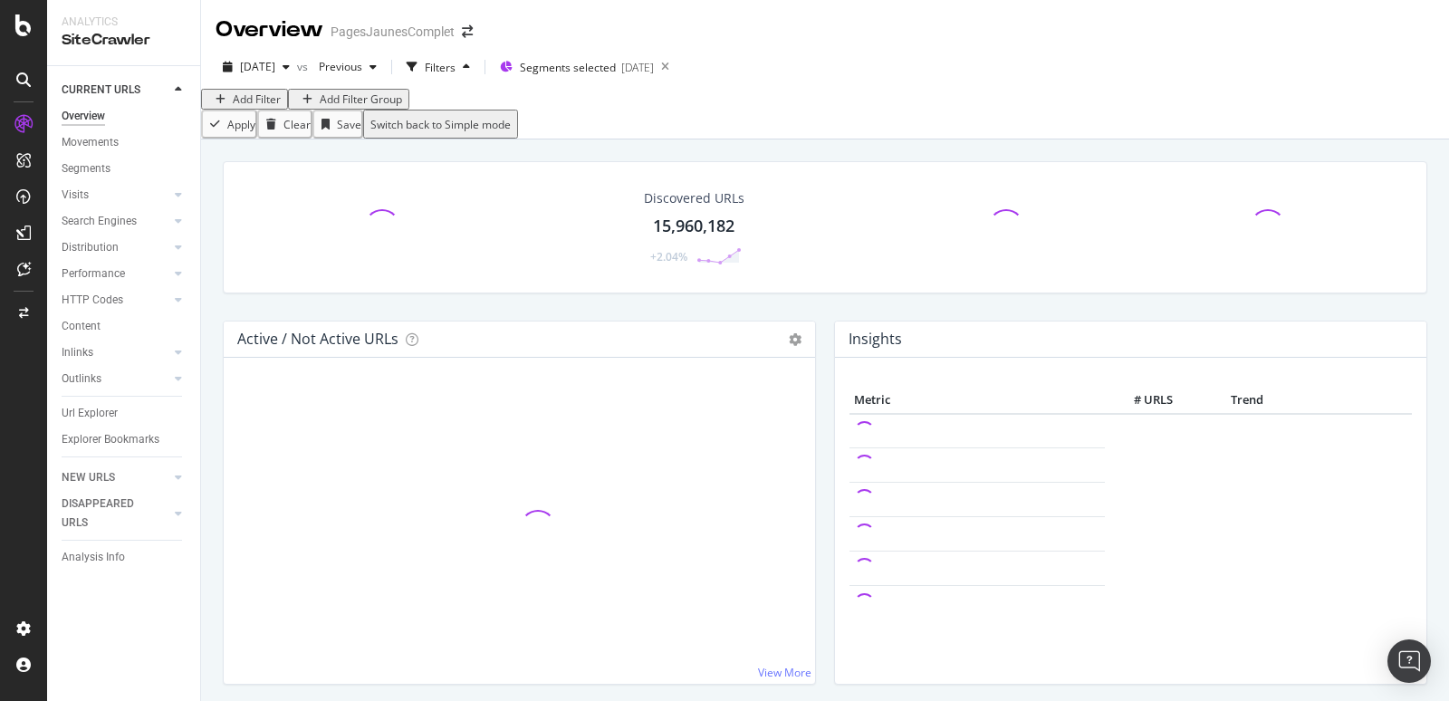
click at [266, 107] on div "Add Filter" at bounding box center [257, 98] width 48 height 15
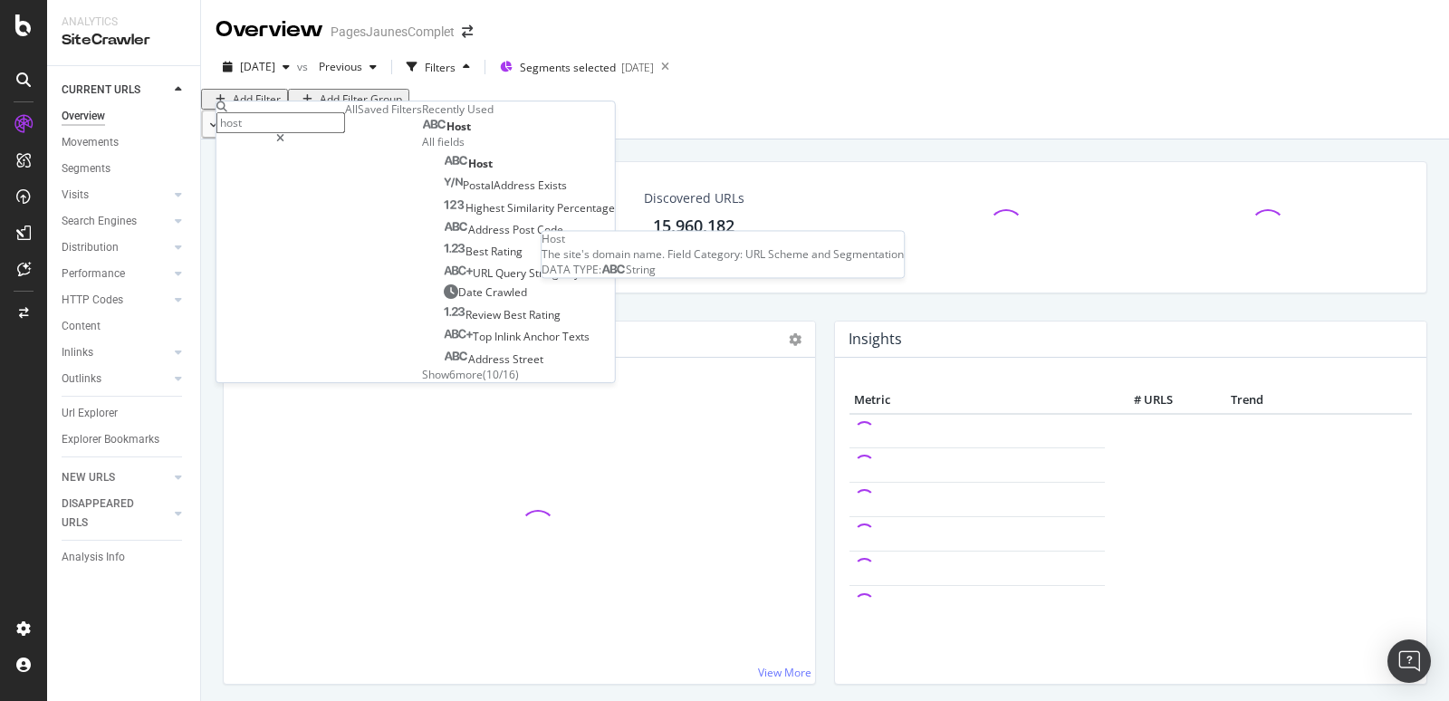
type input "host"
click at [422, 134] on div "Host" at bounding box center [446, 127] width 49 height 14
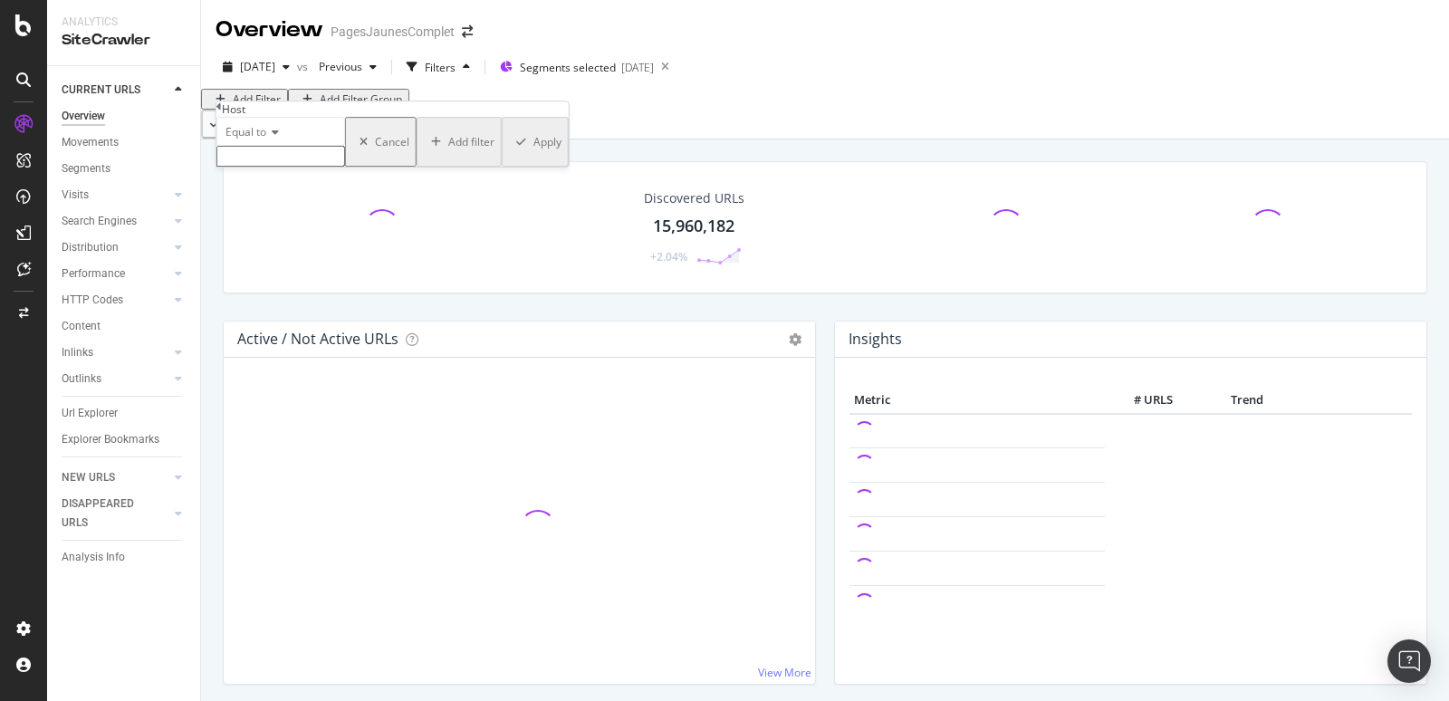
click at [279, 167] on input "text" at bounding box center [280, 156] width 129 height 21
click at [290, 195] on span "[DOMAIN_NAME]" at bounding box center [256, 186] width 68 height 15
type input "[DOMAIN_NAME]"
click at [533, 155] on div "Apply" at bounding box center [547, 146] width 28 height 15
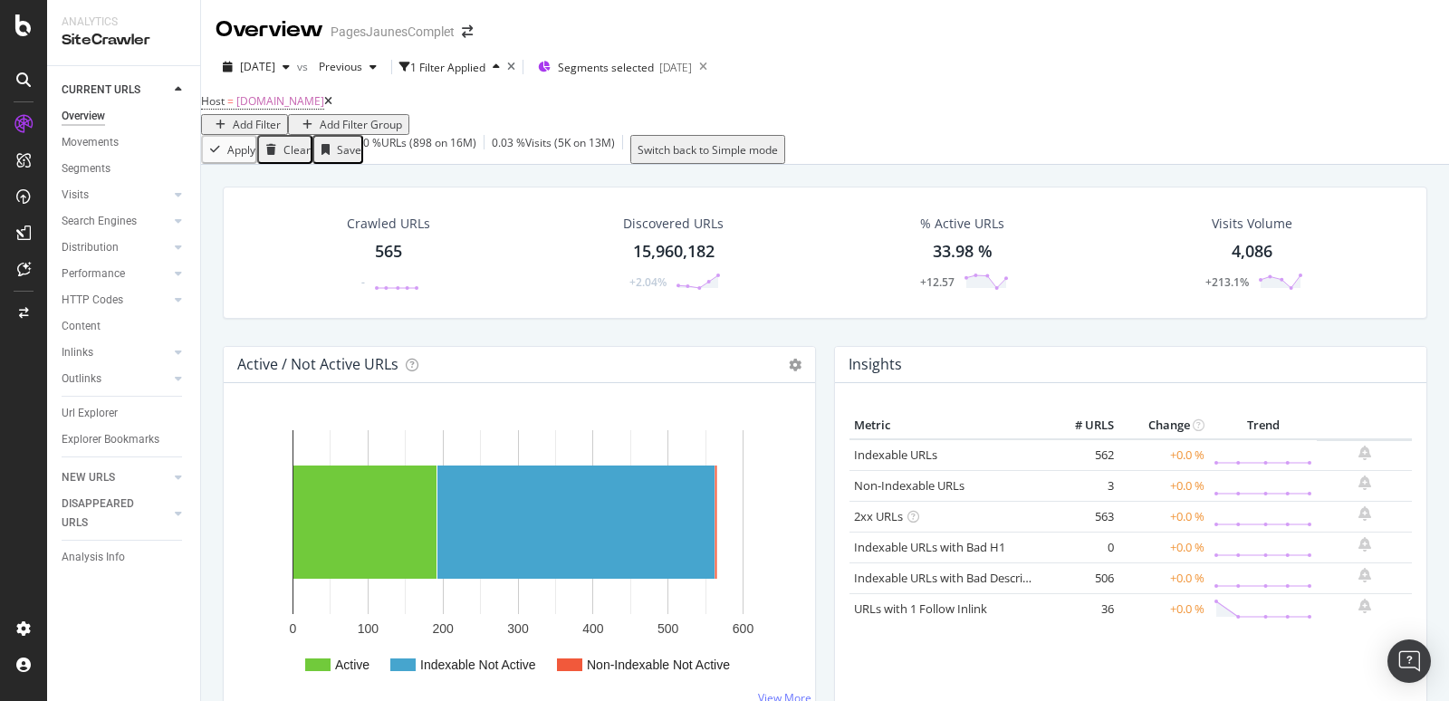
click at [387, 258] on div "565" at bounding box center [388, 252] width 27 height 24
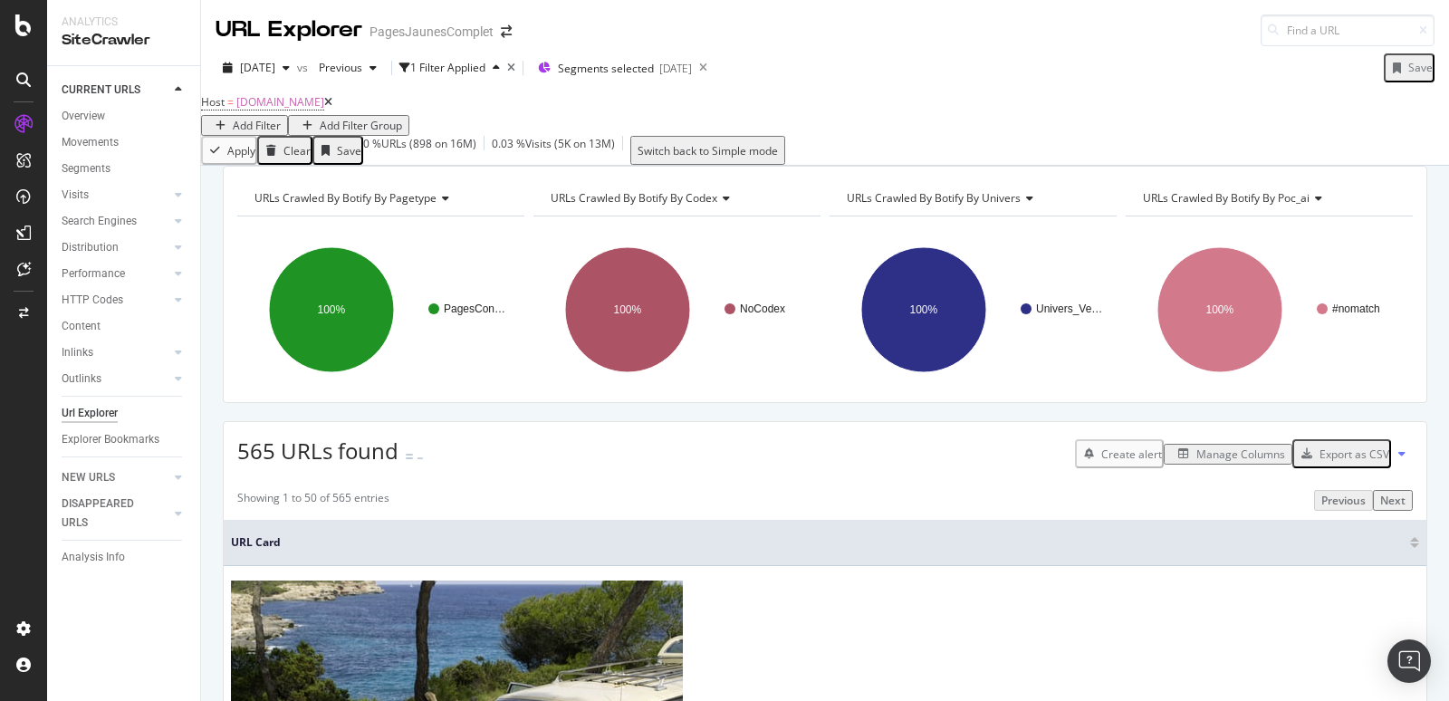
click at [1365, 462] on div "Export as CSV" at bounding box center [1354, 453] width 70 height 15
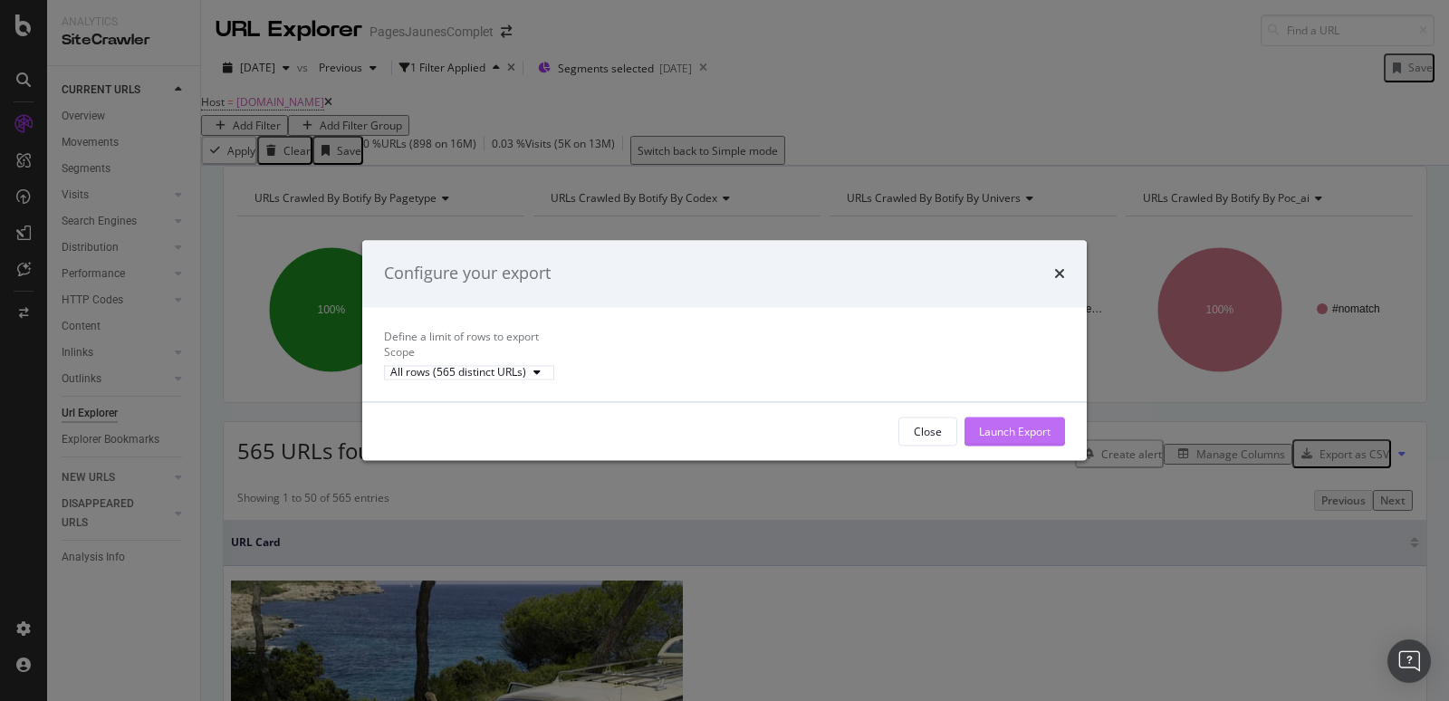
click at [1007, 439] on div "Launch Export" at bounding box center [1015, 431] width 72 height 15
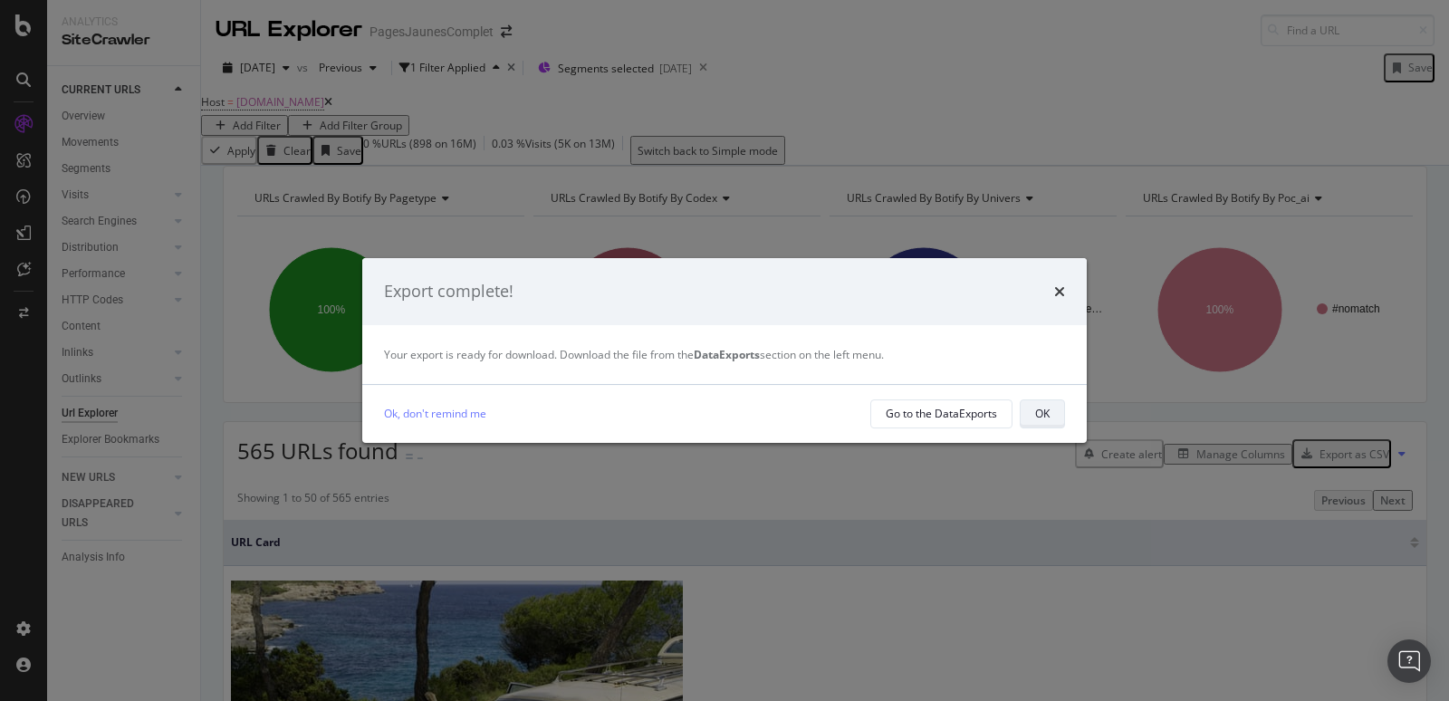
click at [1054, 411] on button "OK" at bounding box center [1041, 413] width 45 height 29
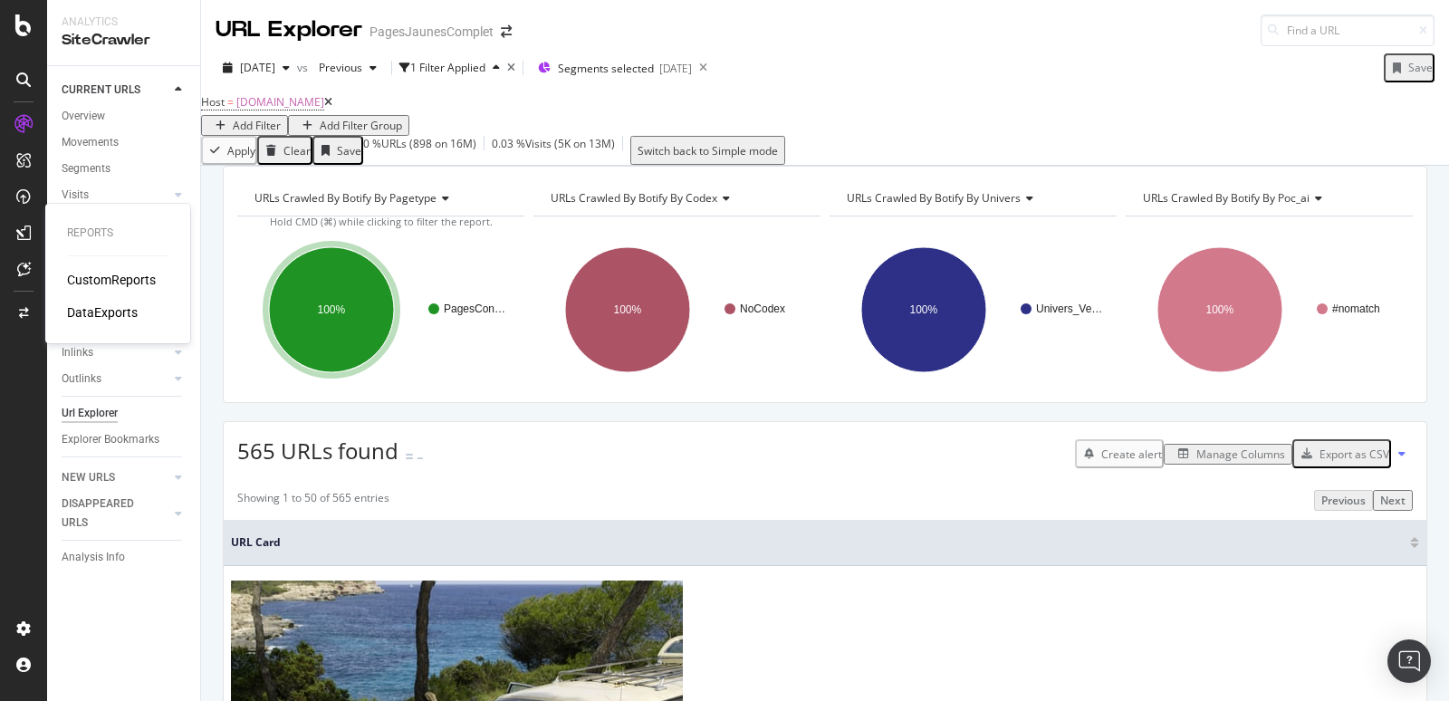
click at [102, 309] on div "DataExports" at bounding box center [102, 312] width 71 height 18
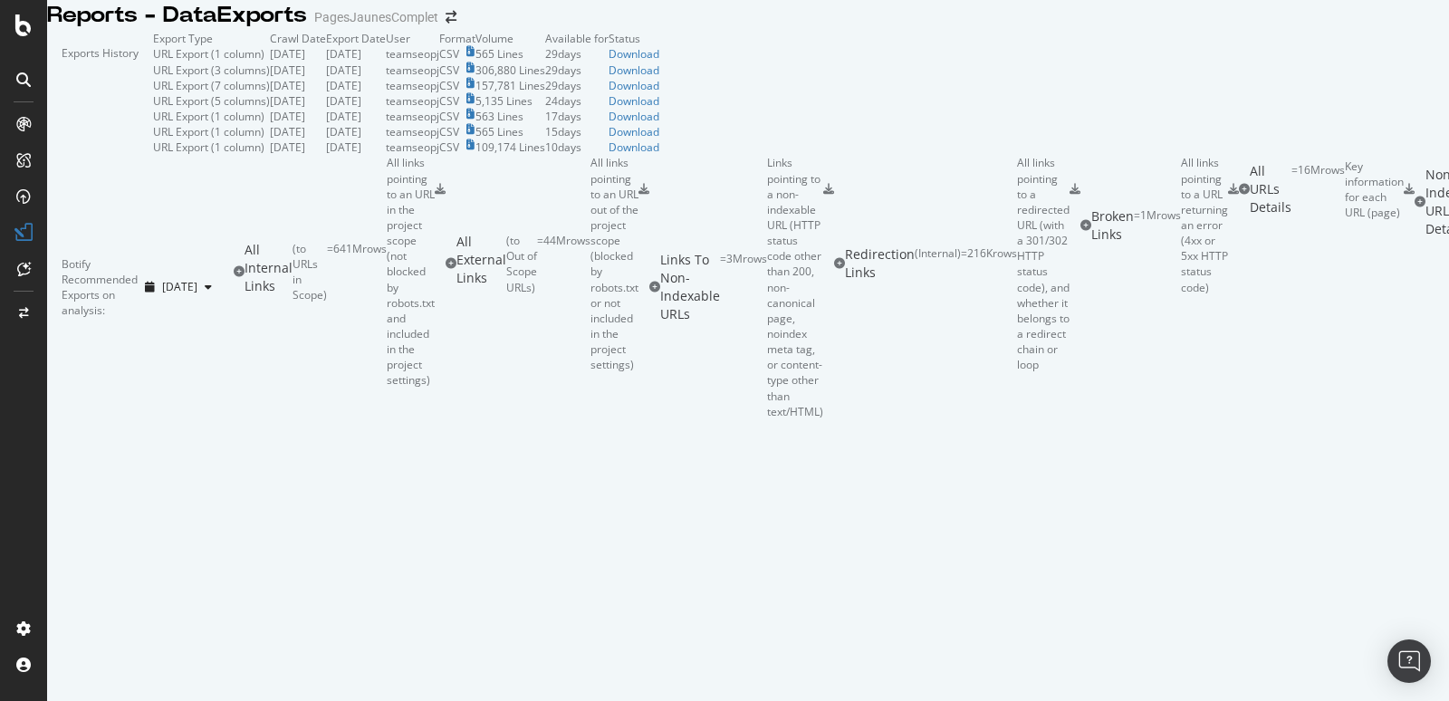
click at [659, 62] on td "Download" at bounding box center [633, 53] width 51 height 15
click at [659, 62] on div "Download" at bounding box center [633, 53] width 51 height 15
